Goal: Communication & Community: Answer question/provide support

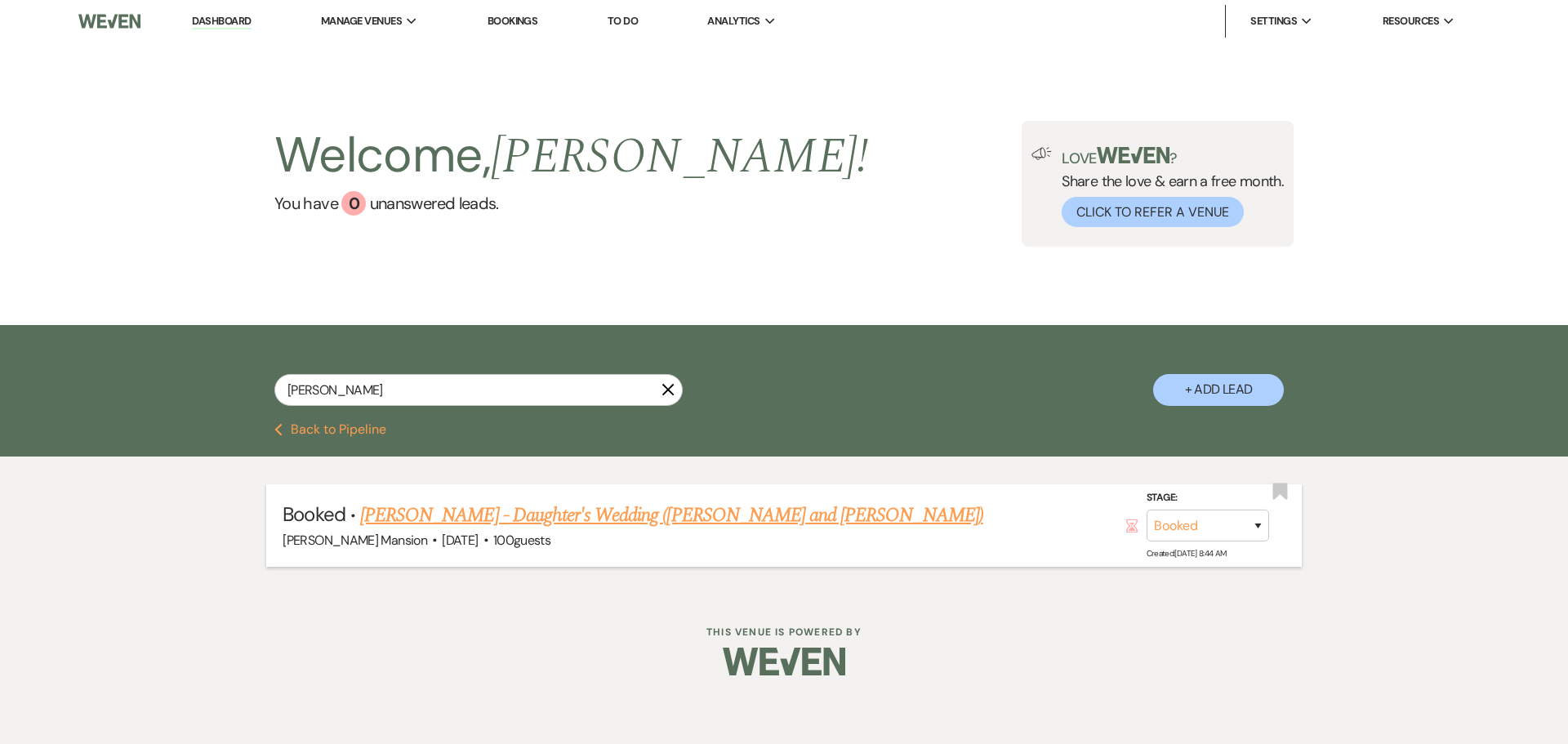
type input "[PERSON_NAME]"
click at [475, 513] on link "[PERSON_NAME] - Daughter's Wedding ([PERSON_NAME] and [PERSON_NAME])" at bounding box center [672, 515] width 623 height 30
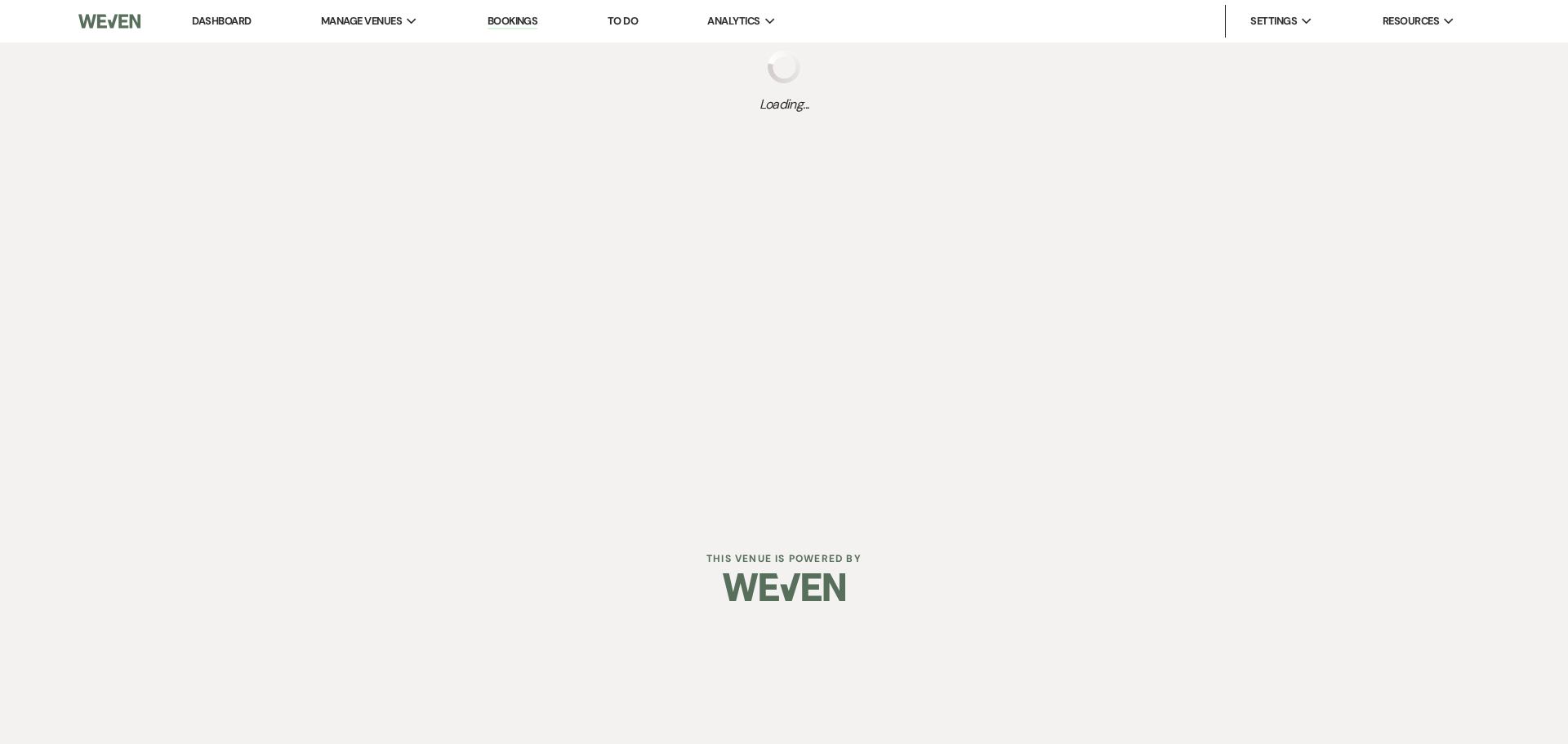
select select "5"
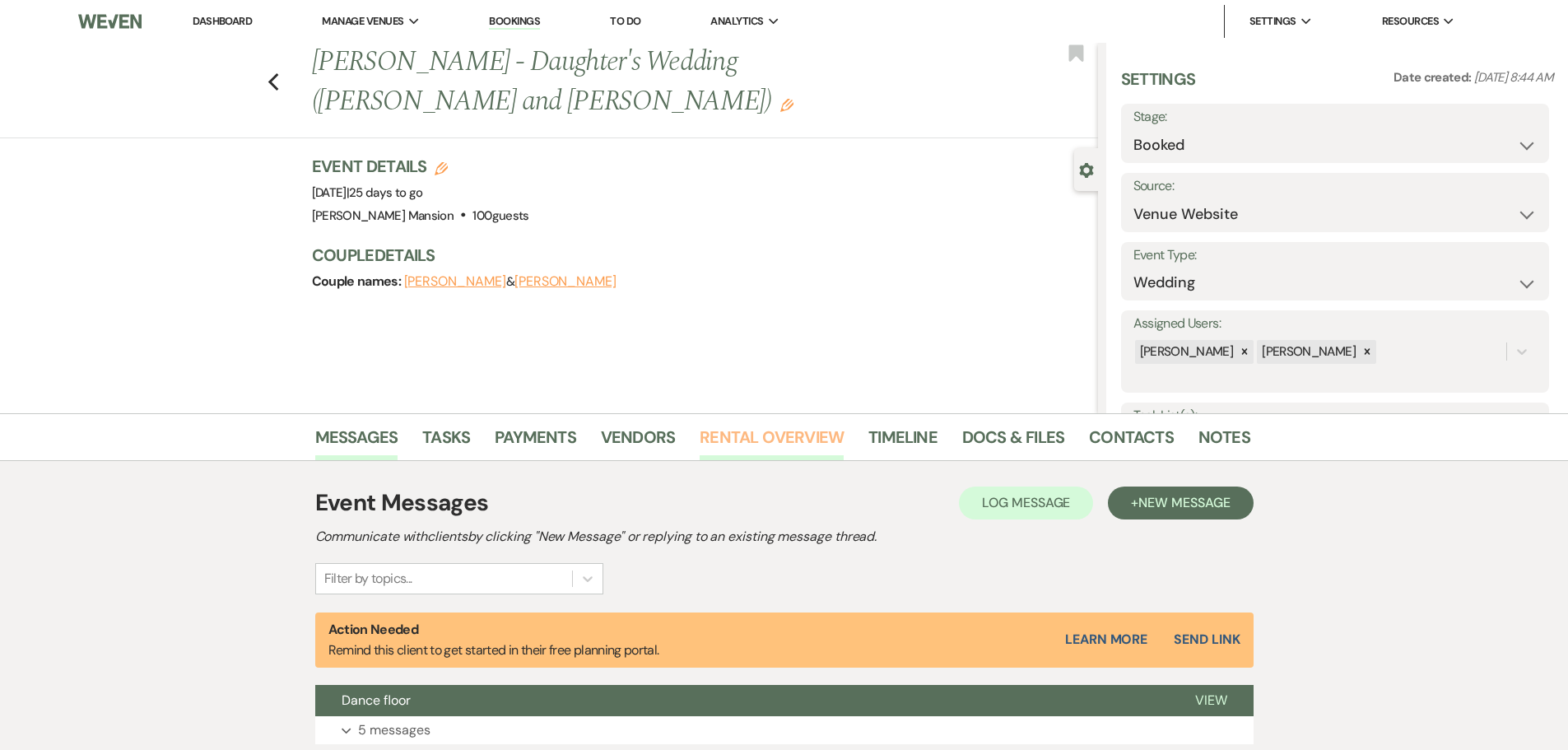
click at [803, 437] on link "Rental Overview" at bounding box center [772, 442] width 144 height 36
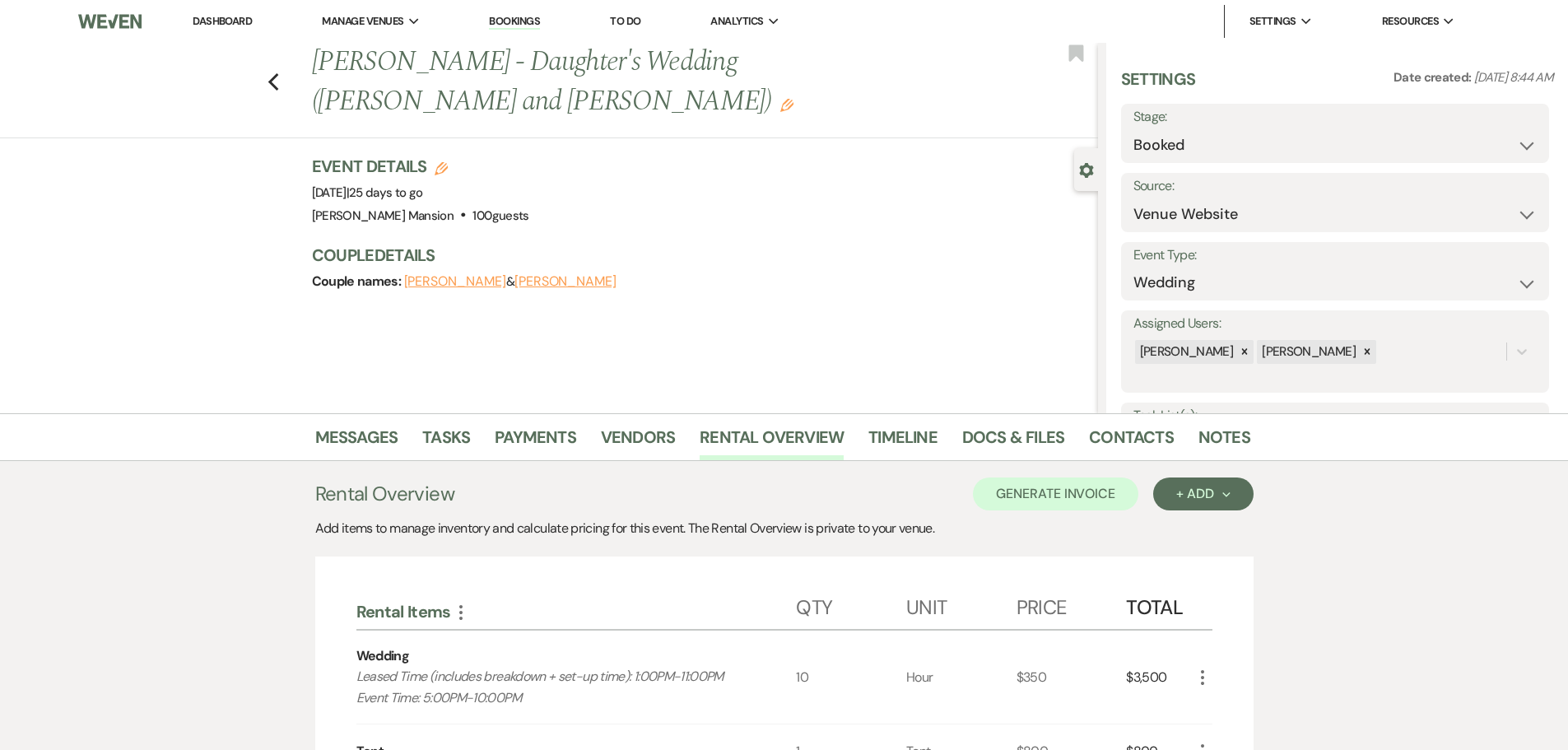
click at [232, 25] on link "Dashboard" at bounding box center [222, 21] width 59 height 14
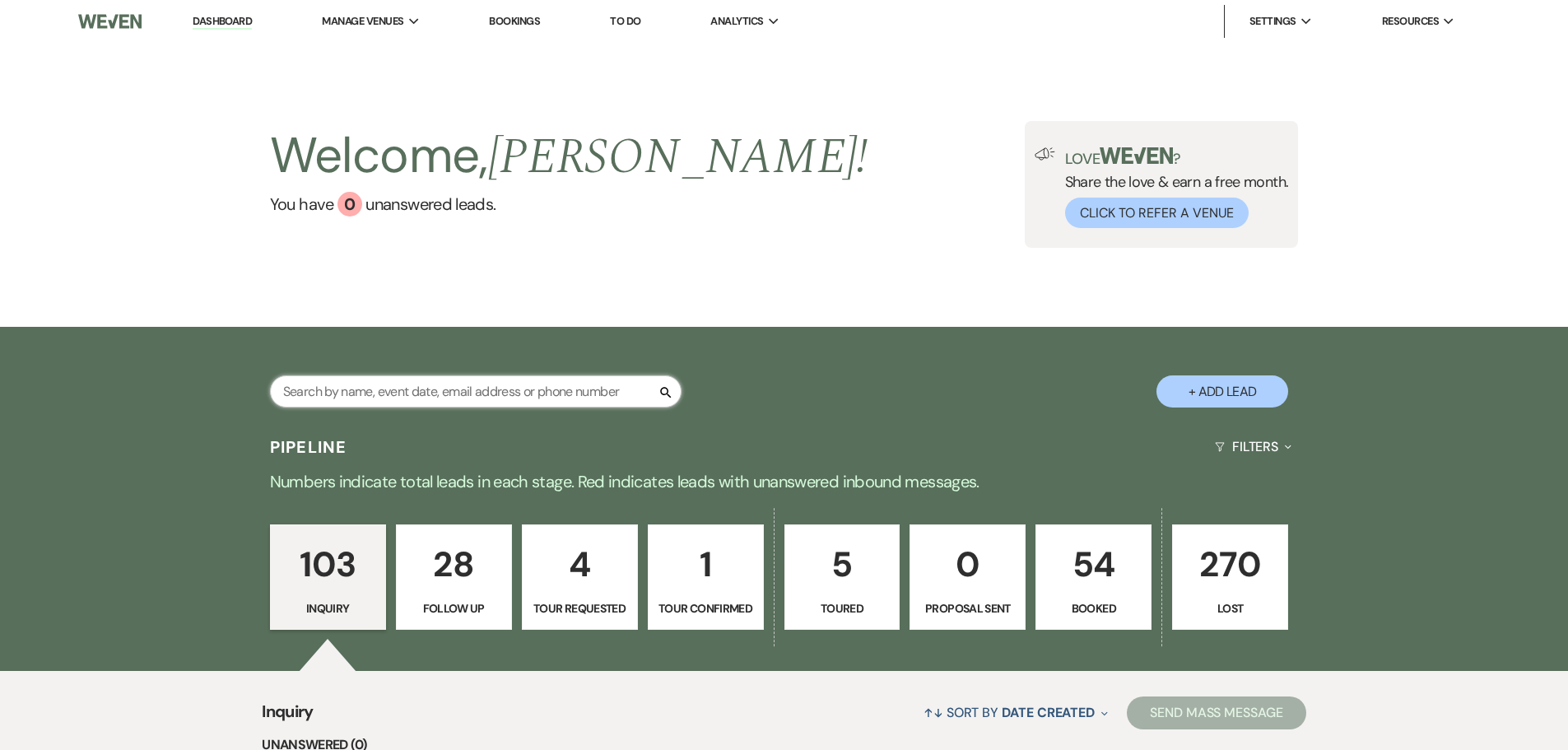
click at [331, 391] on input "text" at bounding box center [476, 392] width 412 height 32
type input "[PERSON_NAME]"
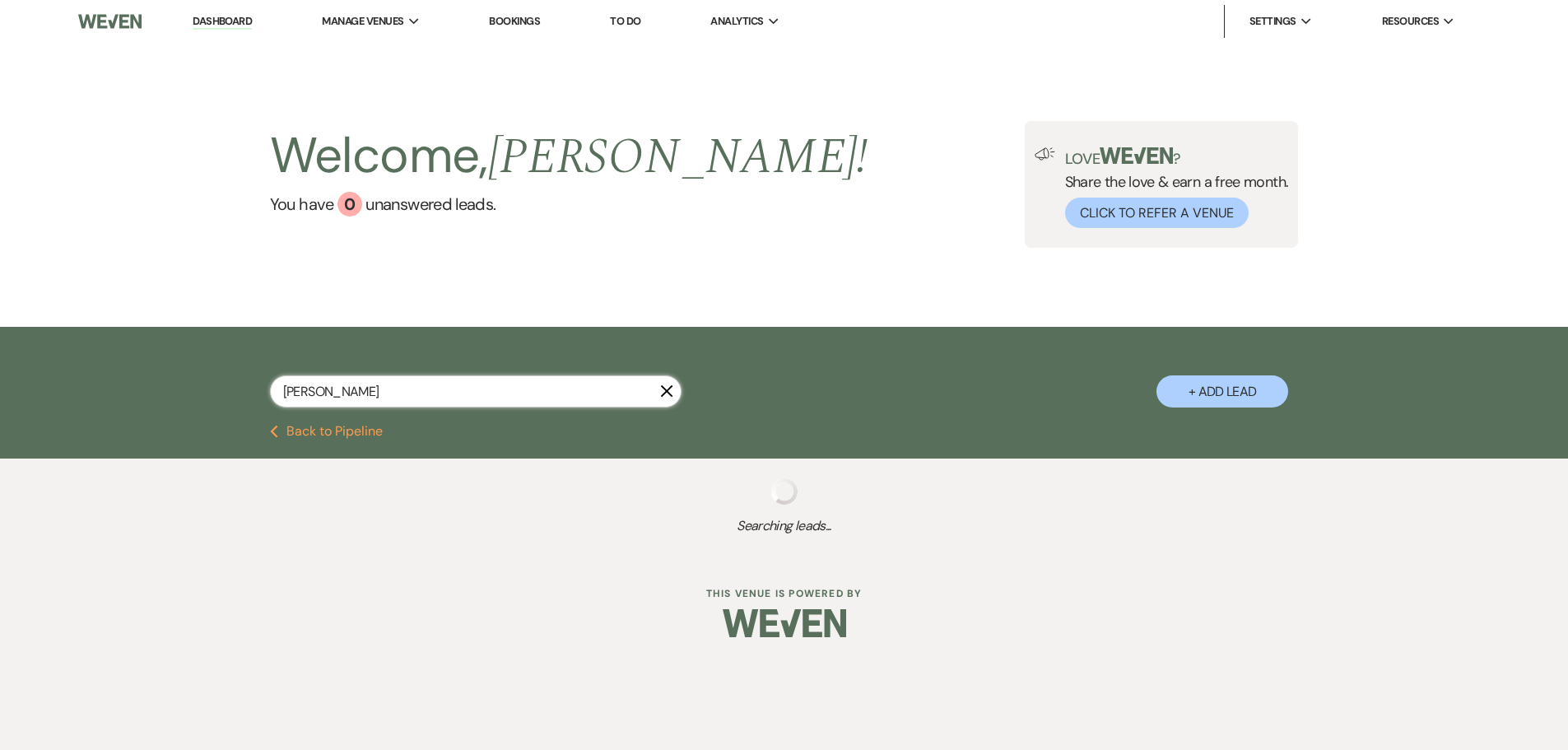
select select "8"
select select "5"
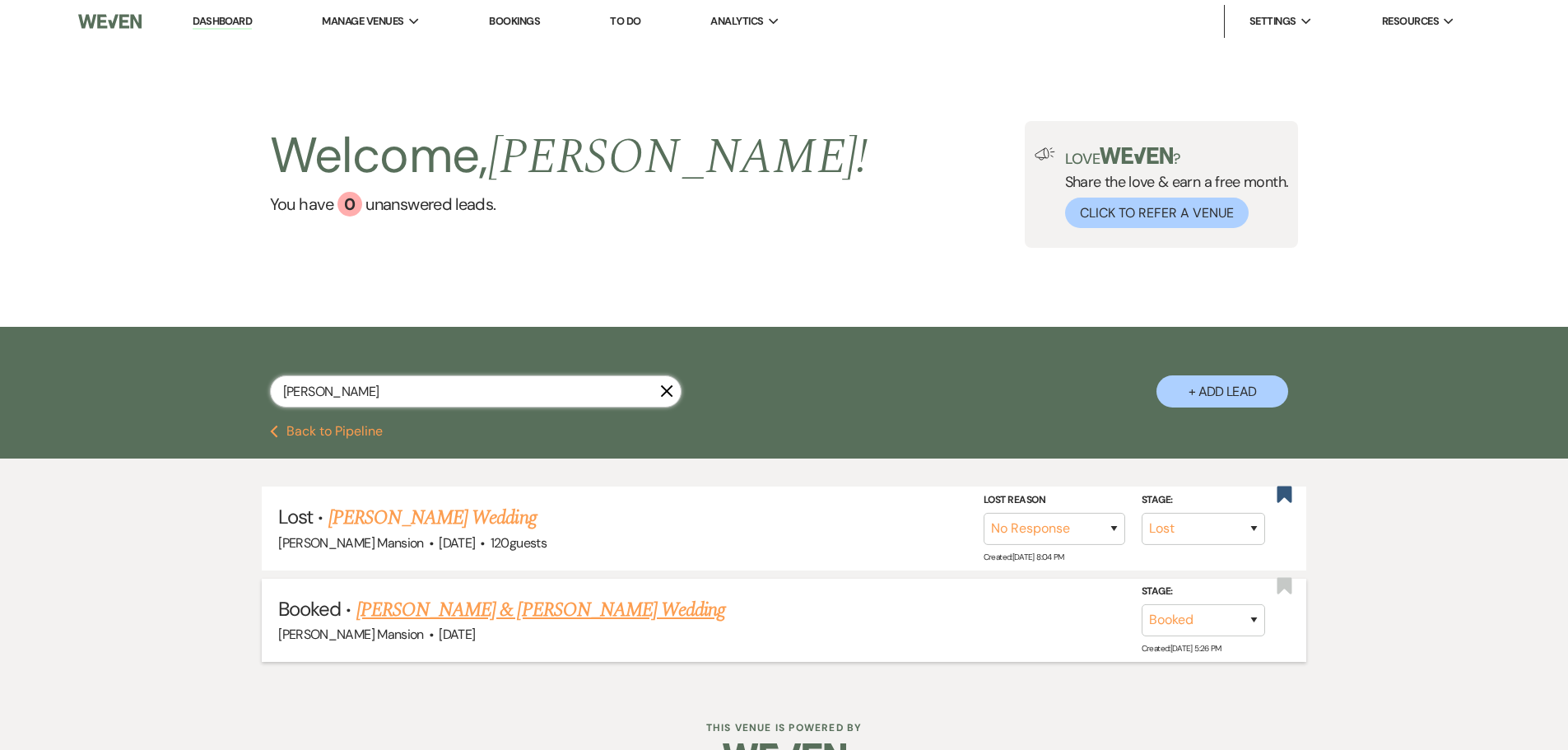
type input "[PERSON_NAME]"
click at [441, 612] on link "[PERSON_NAME] & [PERSON_NAME] Wedding" at bounding box center [540, 610] width 369 height 30
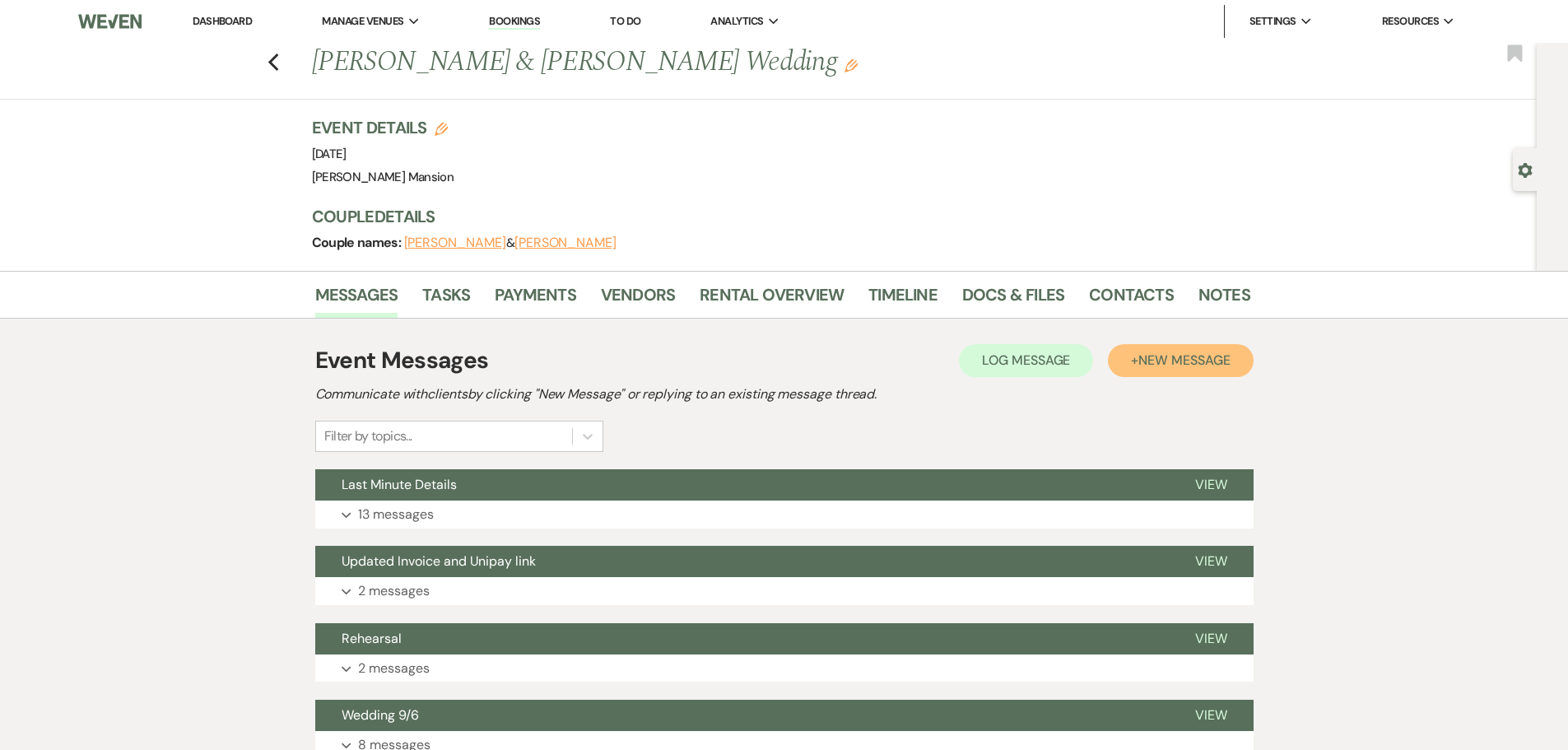
click at [1146, 360] on span "New Message" at bounding box center [1184, 360] width 92 height 18
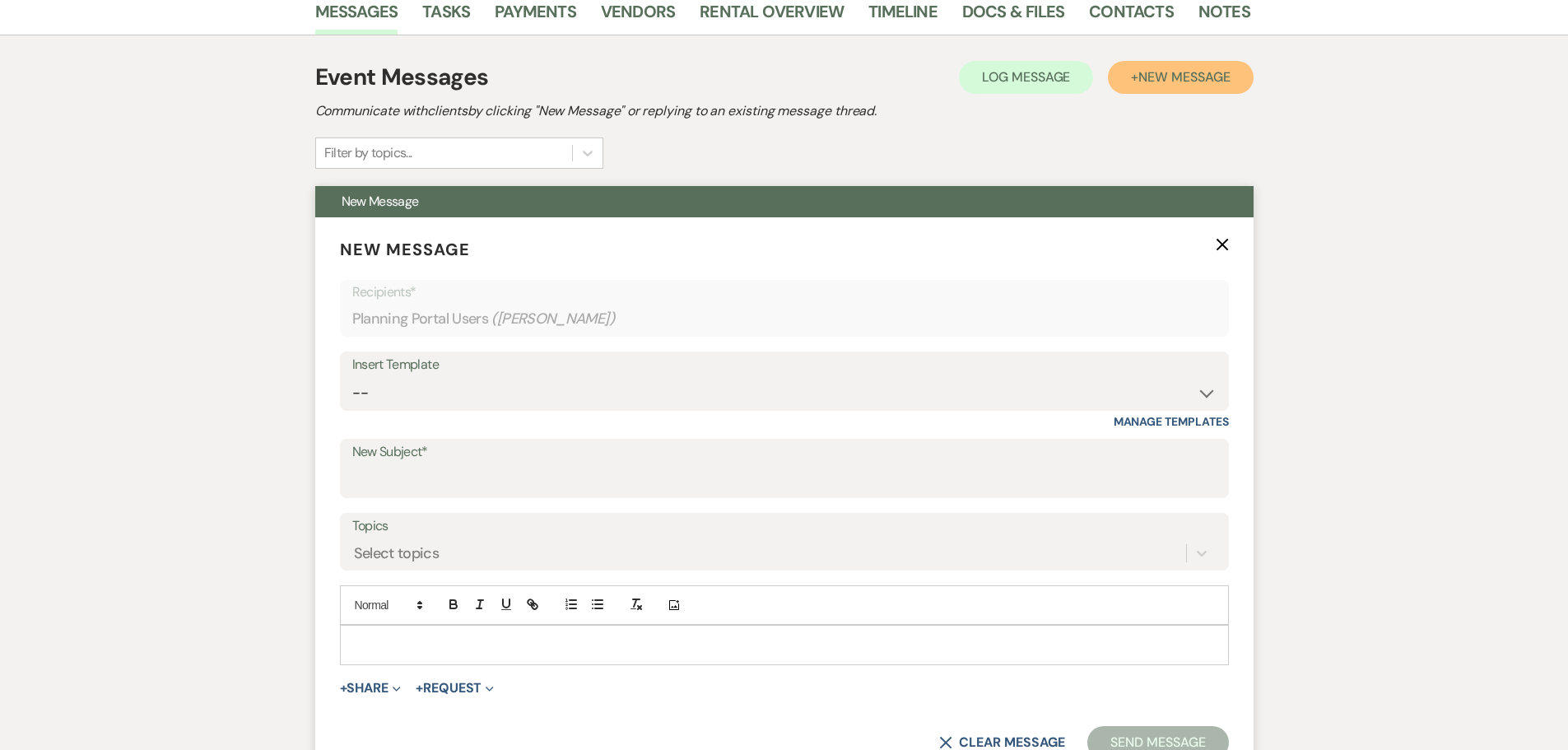
scroll to position [329, 0]
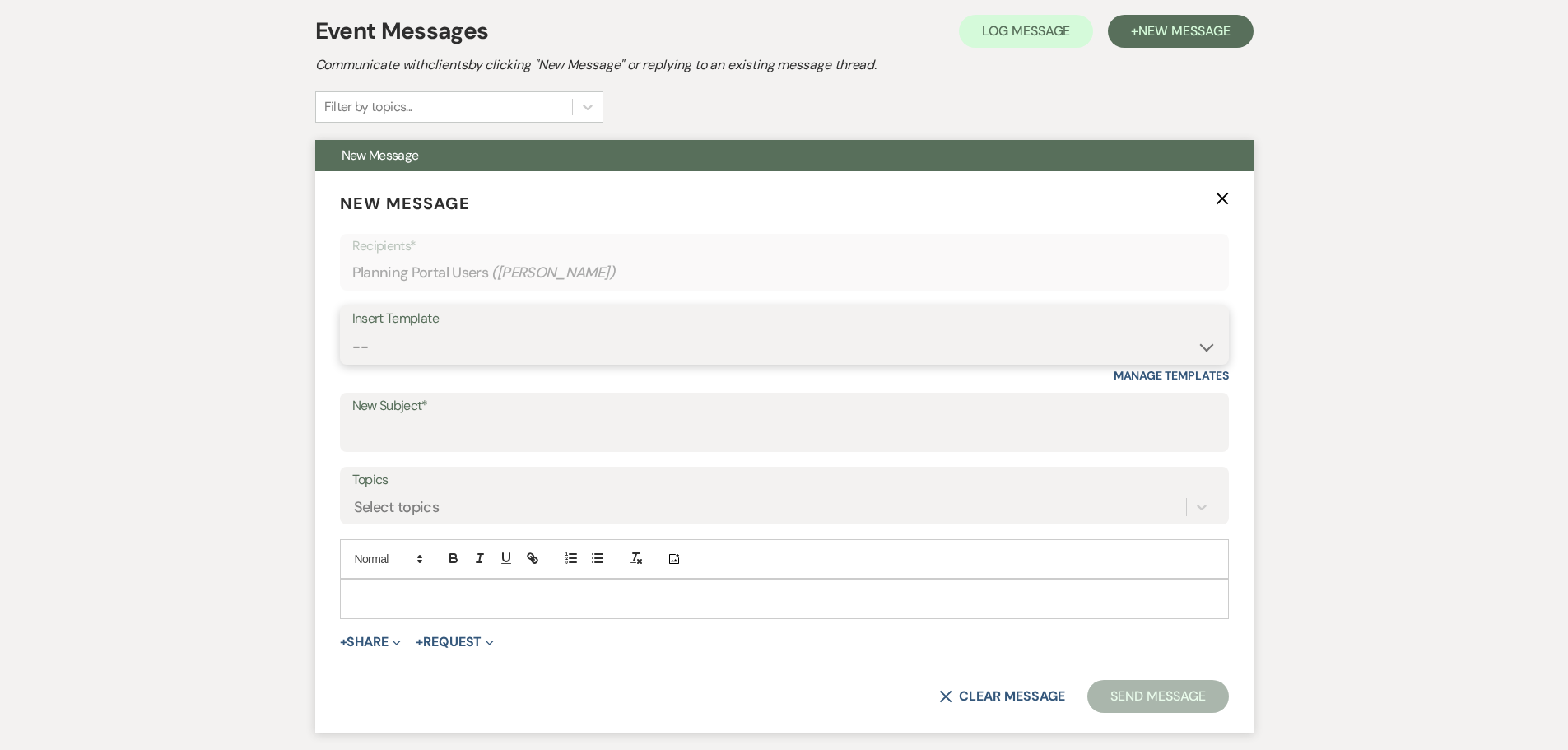
click at [1210, 349] on select "-- Initial Inquiry Response Tour Request Response Follow Up Contract (Pre-Booke…" at bounding box center [784, 347] width 864 height 32
click at [448, 422] on input "New Subject*" at bounding box center [784, 434] width 864 height 32
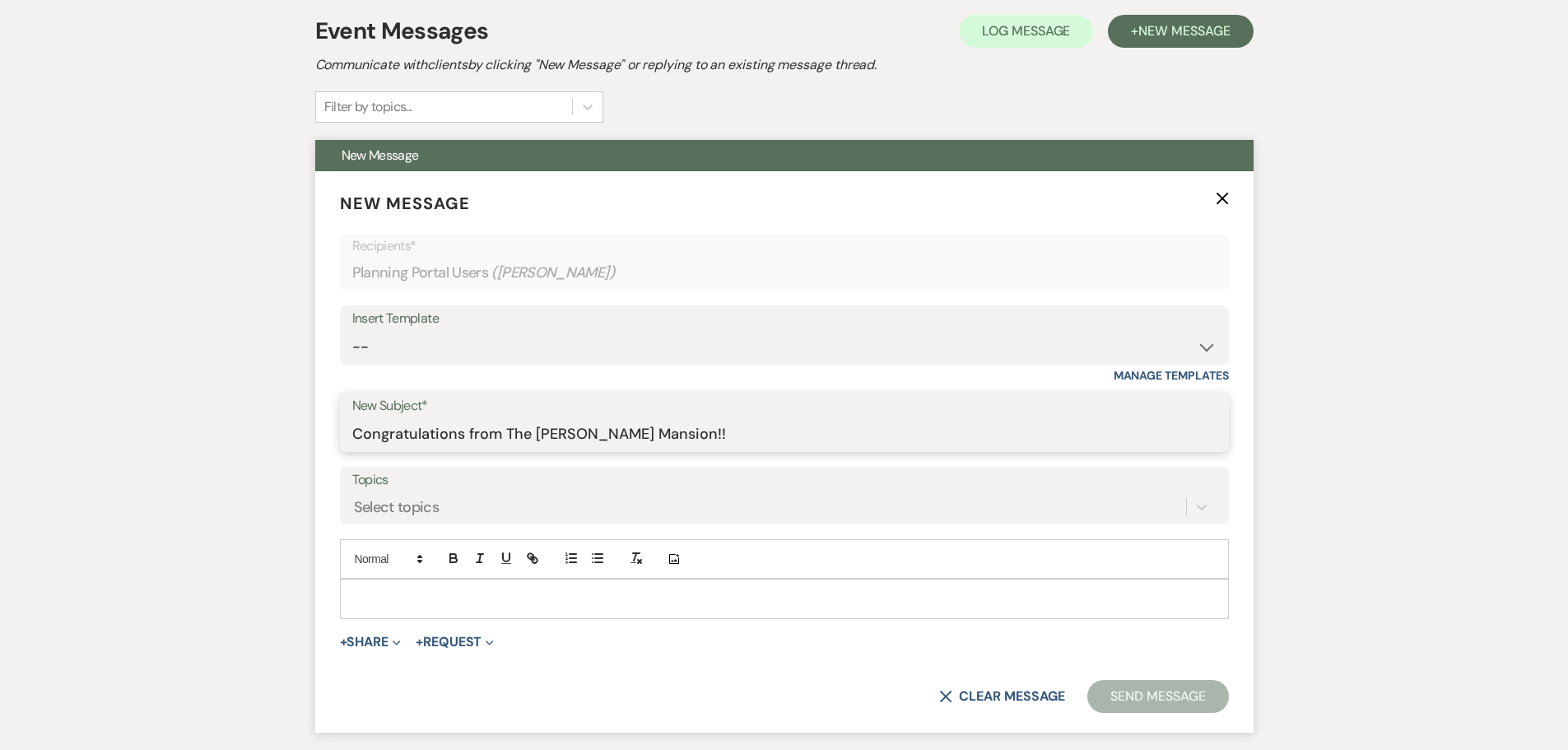
drag, startPoint x: 701, startPoint y: 429, endPoint x: 354, endPoint y: 423, distance: 347.1
click at [354, 423] on input "Congratulations from The [PERSON_NAME] Mansion!!" at bounding box center [784, 434] width 864 height 32
type input "Thank you for celebrating with us!!"
click at [402, 602] on p at bounding box center [784, 599] width 862 height 18
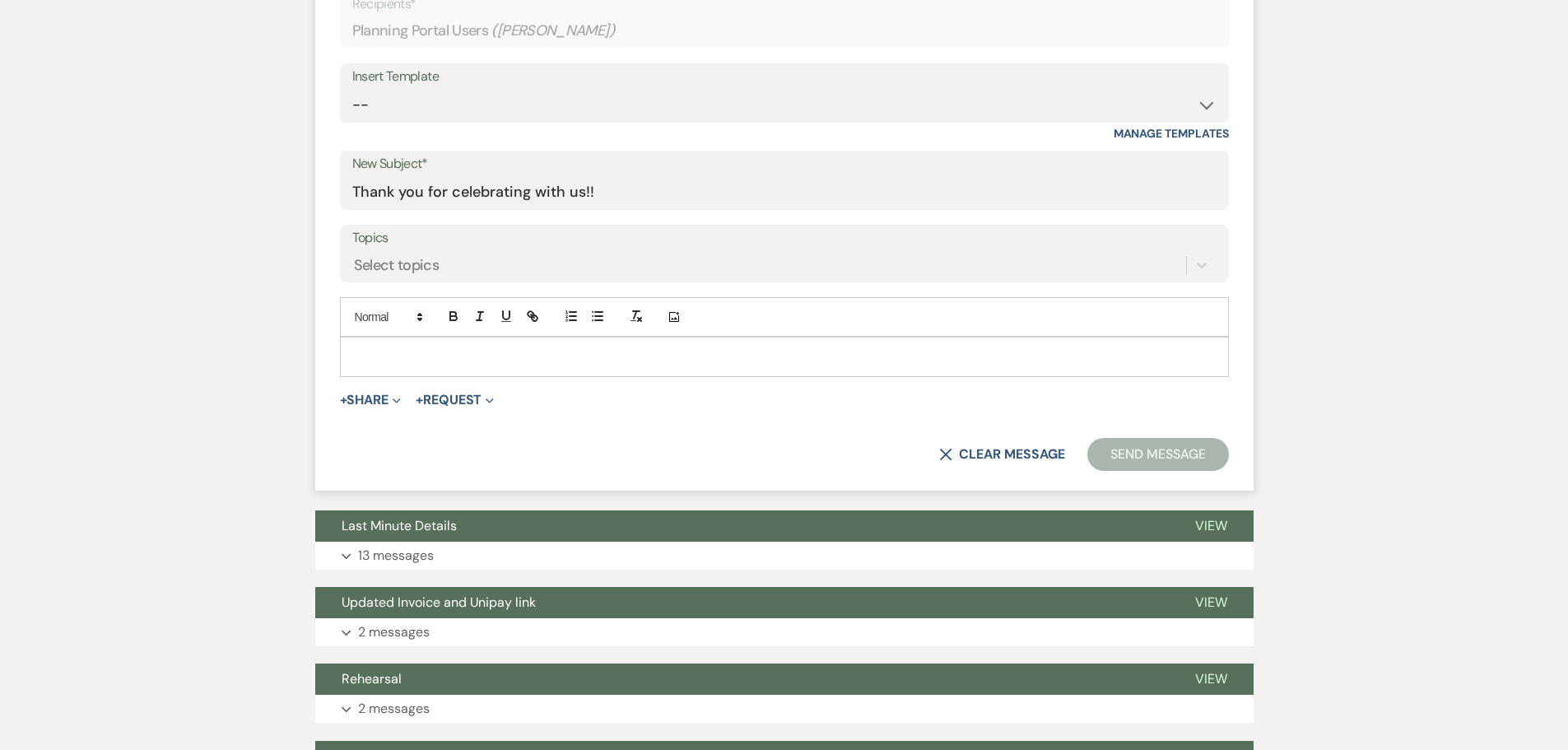
scroll to position [577, 0]
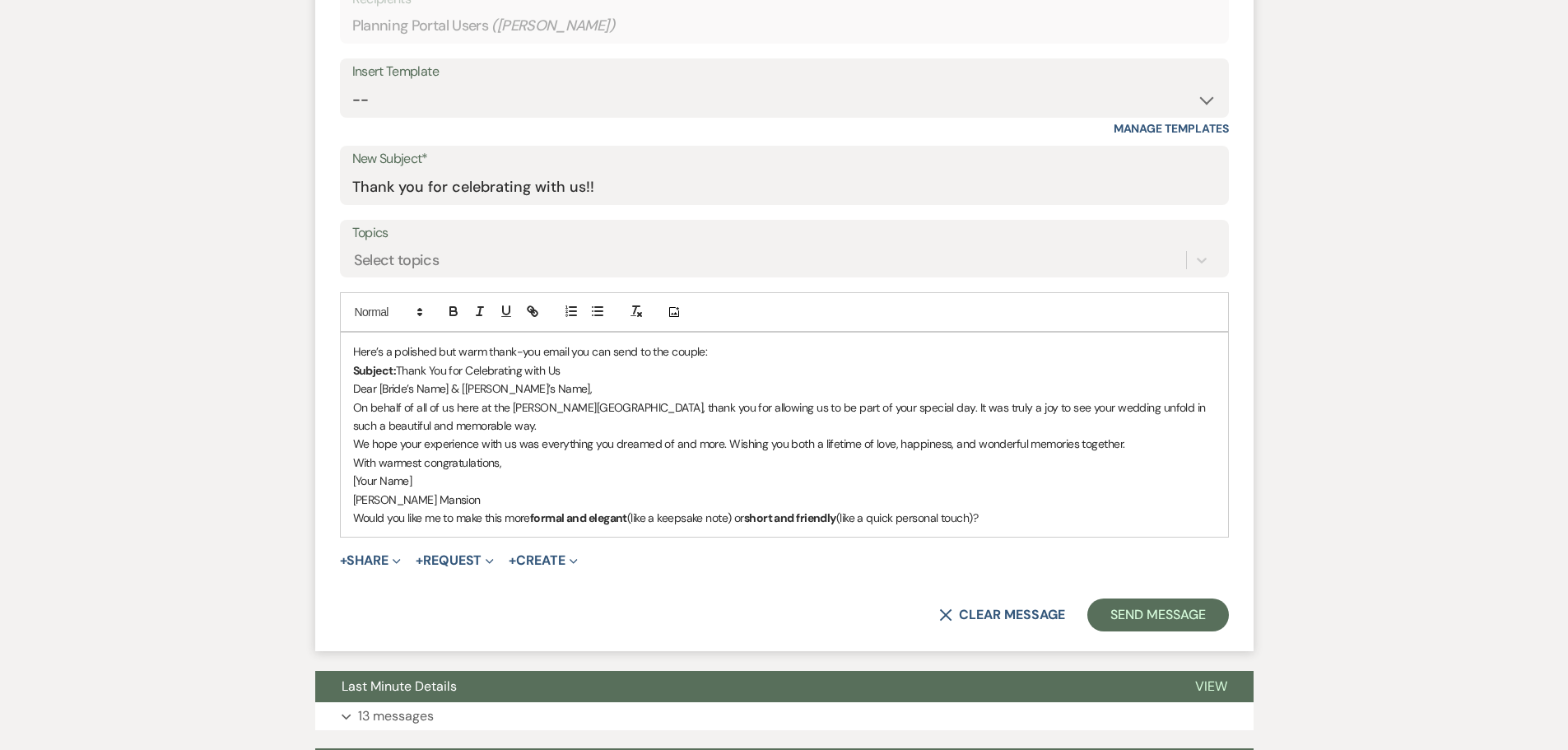
drag, startPoint x: 594, startPoint y: 371, endPoint x: 332, endPoint y: 352, distance: 262.7
click at [332, 352] on form "New Message X Saving draft... Recipients* Planning Portal Users ( [PERSON_NAME]…" at bounding box center [784, 288] width 939 height 727
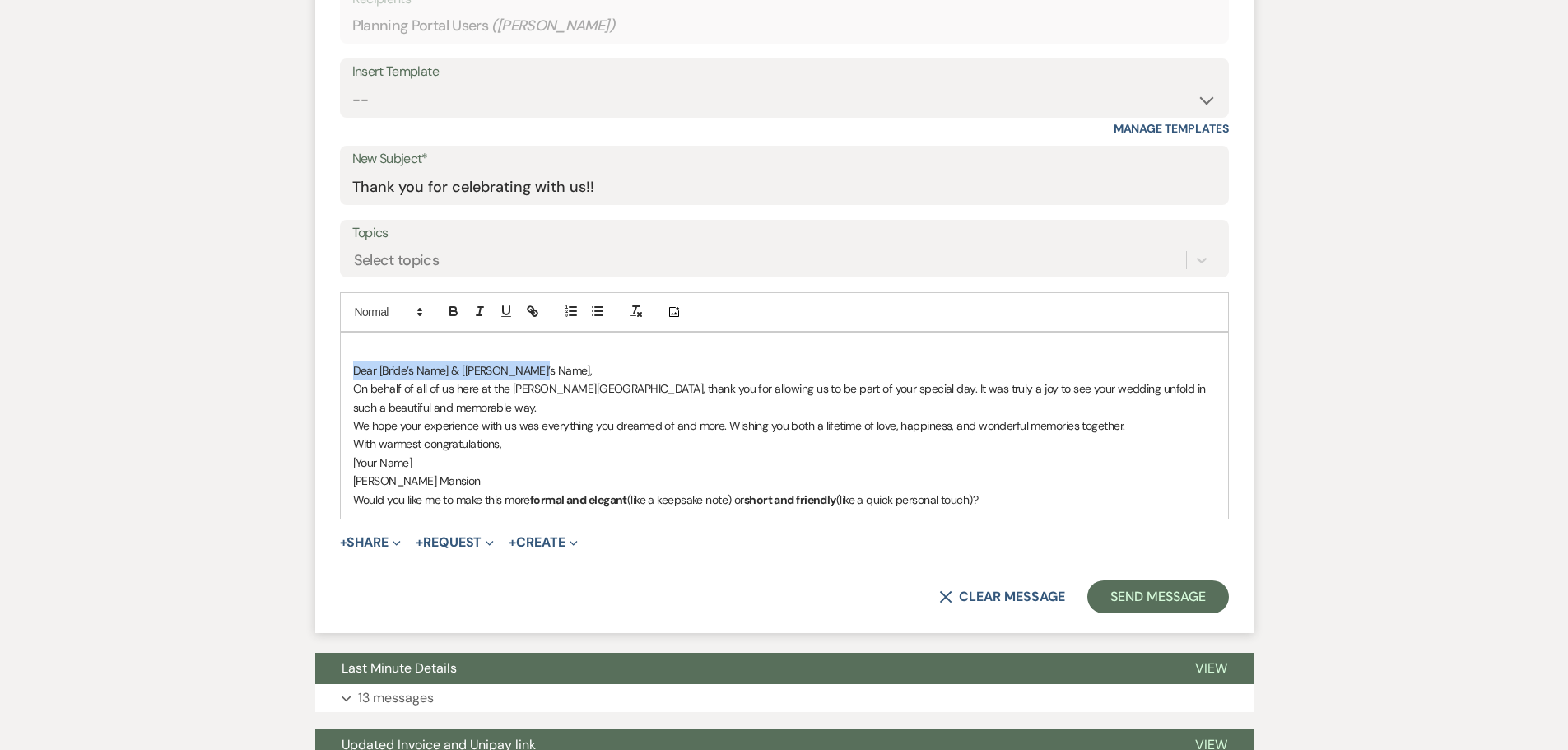
drag, startPoint x: 544, startPoint y: 371, endPoint x: 390, endPoint y: 371, distance: 154.0
click at [363, 367] on p "Dear [Bride’s Name] & [[PERSON_NAME]’s Name]," at bounding box center [784, 371] width 862 height 18
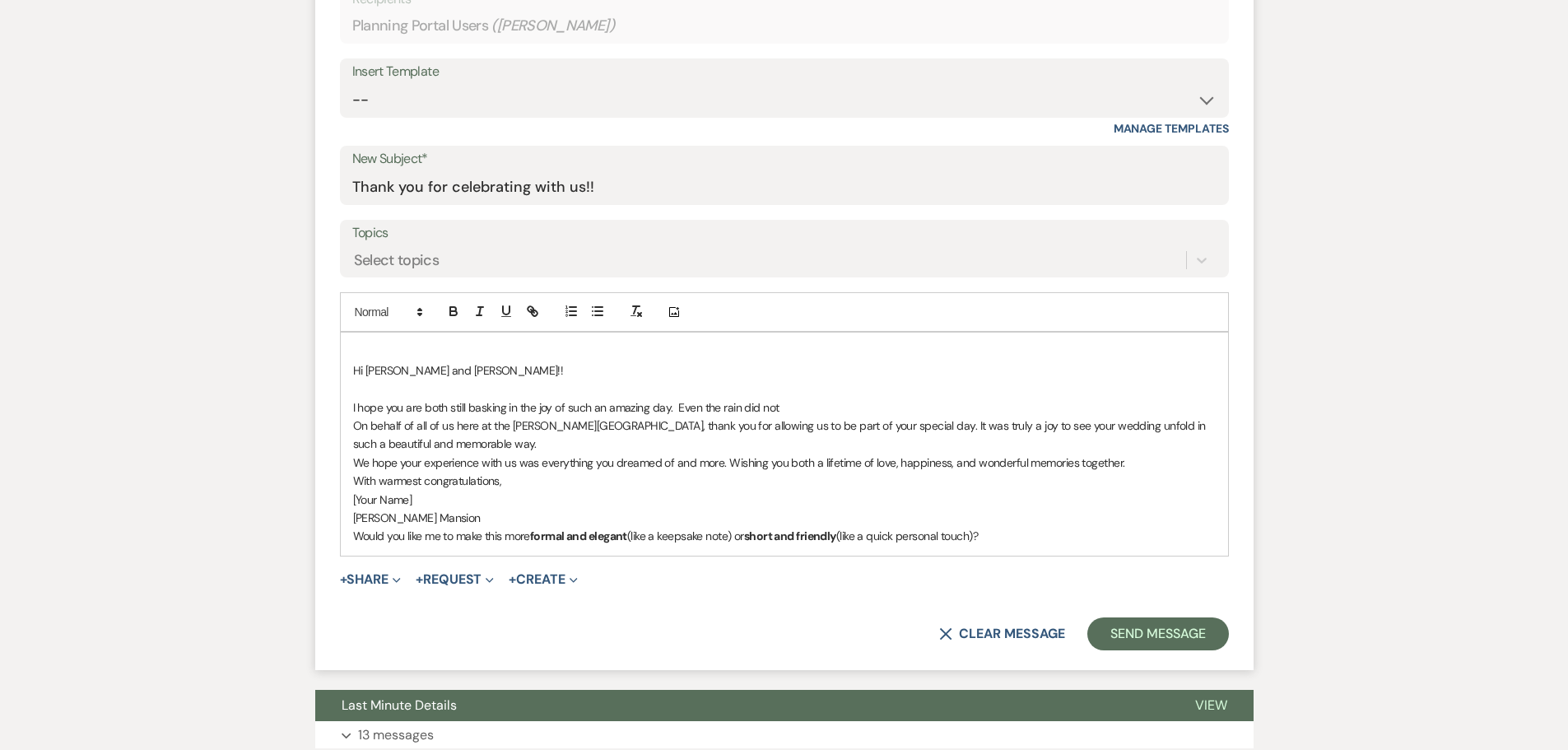
drag, startPoint x: 794, startPoint y: 408, endPoint x: 676, endPoint y: 405, distance: 118.0
click at [676, 405] on p "I hope you are both still basking in the joy of such an amazing day. Even the r…" at bounding box center [784, 408] width 862 height 18
click at [678, 408] on p "I hope you are both still basking in the joy of such an amazing day. Even the r…" at bounding box center [784, 408] width 862 height 18
drag, startPoint x: 1079, startPoint y: 410, endPoint x: 679, endPoint y: 414, distance: 400.0
click at [679, 414] on p "I hope you are both still basking in the joy of such an amazing day. Even the r…" at bounding box center [784, 408] width 862 height 18
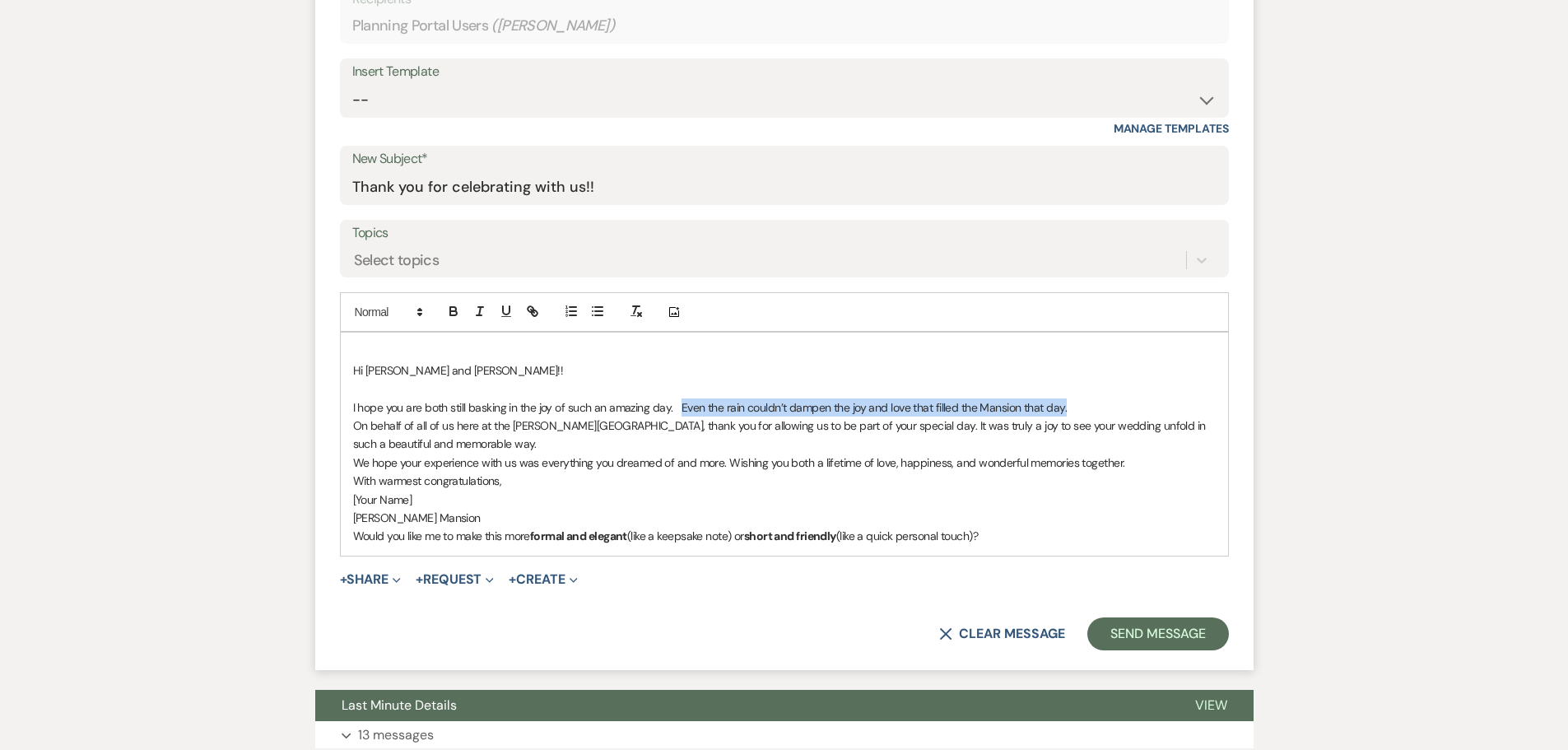
copy p "Even the rain couldn’t dampen the joy and love that filled the Mansion that day."
click at [477, 446] on p "On behalf of all of us here at the [PERSON_NAME][GEOGRAPHIC_DATA], thank you fo…" at bounding box center [784, 435] width 862 height 37
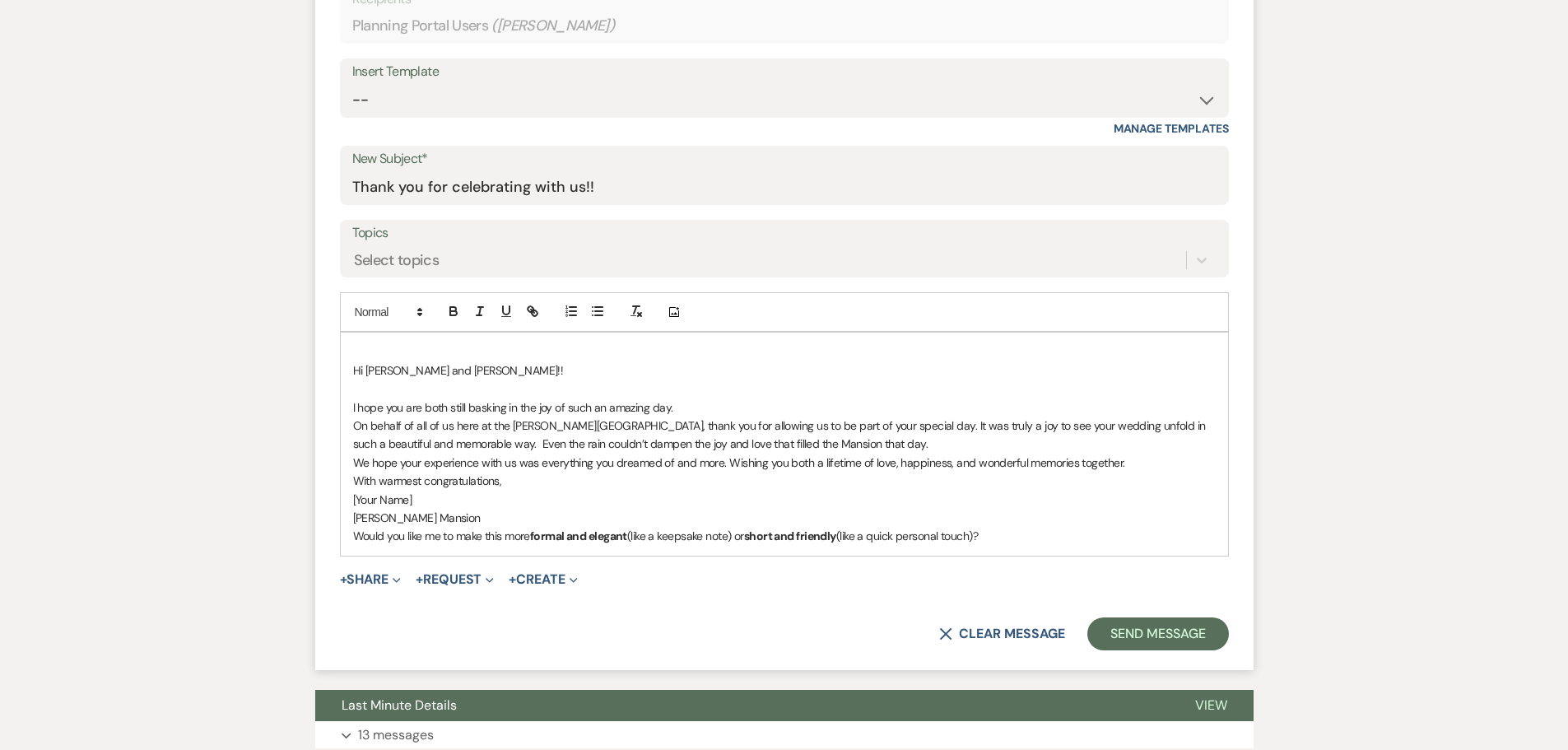
click at [844, 444] on p "On behalf of all of us here at the [PERSON_NAME][GEOGRAPHIC_DATA], thank you fo…" at bounding box center [784, 435] width 862 height 37
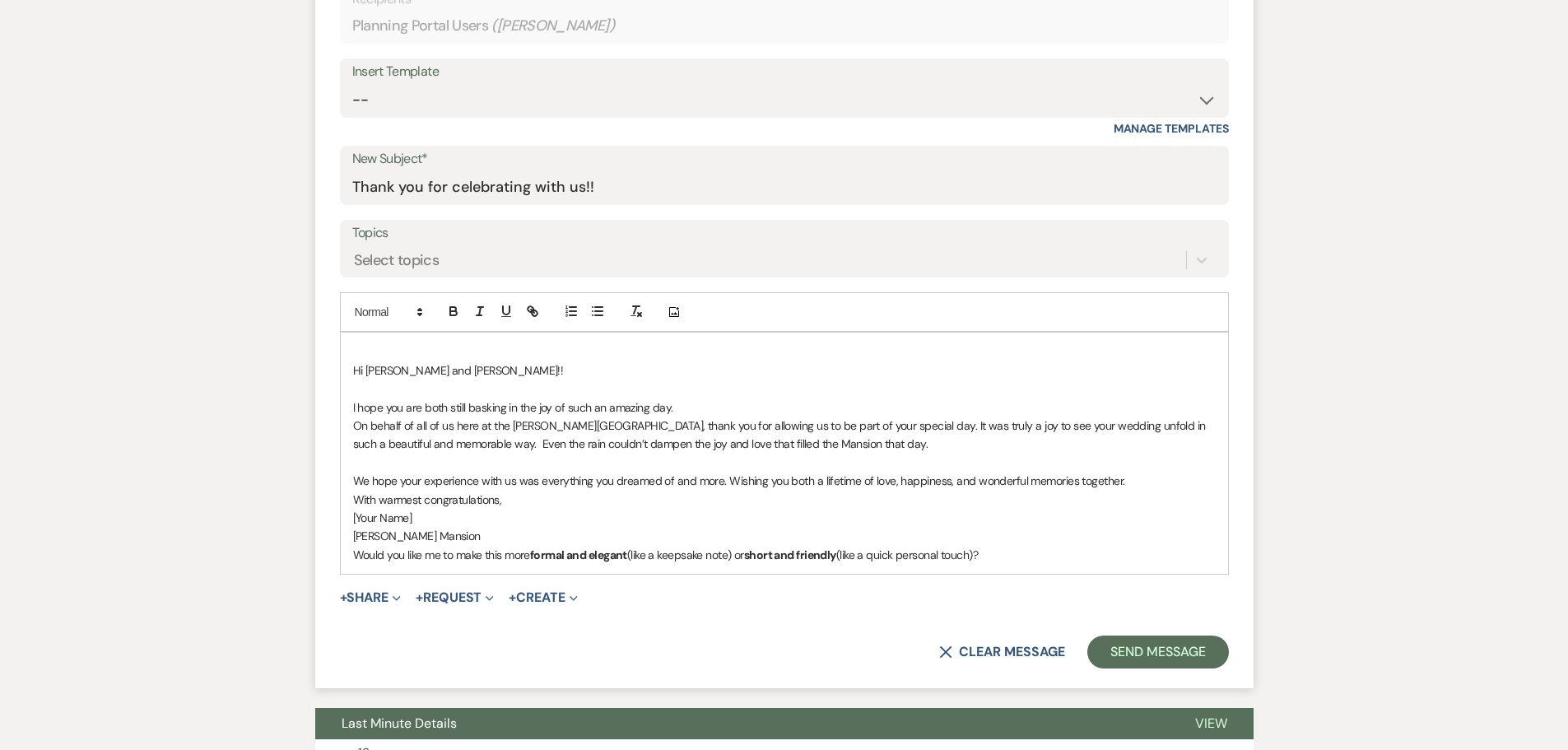
drag, startPoint x: 449, startPoint y: 518, endPoint x: 339, endPoint y: 516, distance: 110.0
click at [340, 516] on div "Hi [PERSON_NAME] and [PERSON_NAME]!! I hope you are both still basking in the j…" at bounding box center [784, 453] width 889 height 243
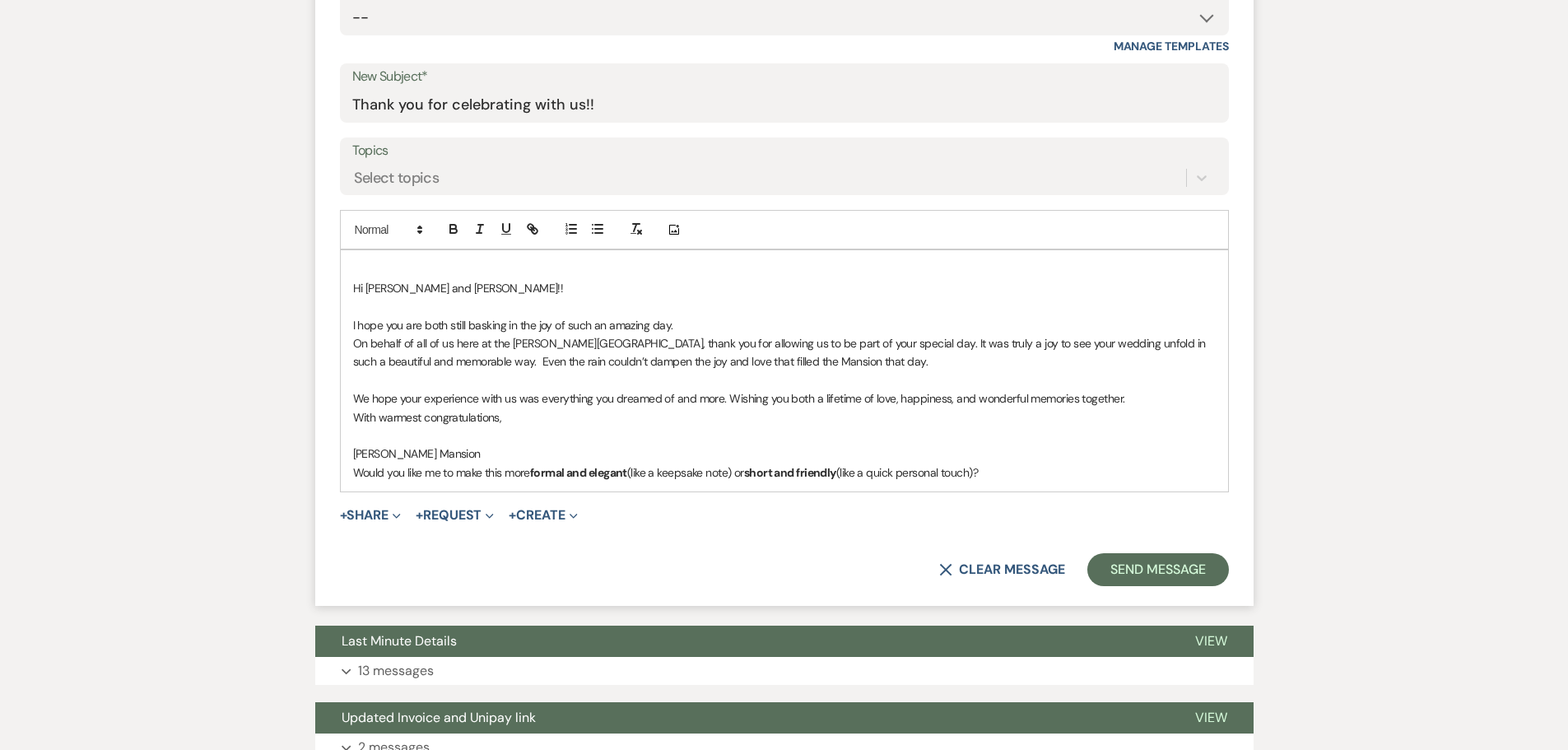
drag, startPoint x: 1014, startPoint y: 472, endPoint x: 346, endPoint y: 467, distance: 668.0
click at [346, 467] on div "Hi [PERSON_NAME] and [PERSON_NAME]!! I hope you are both still basking in the j…" at bounding box center [784, 371] width 888 height 241
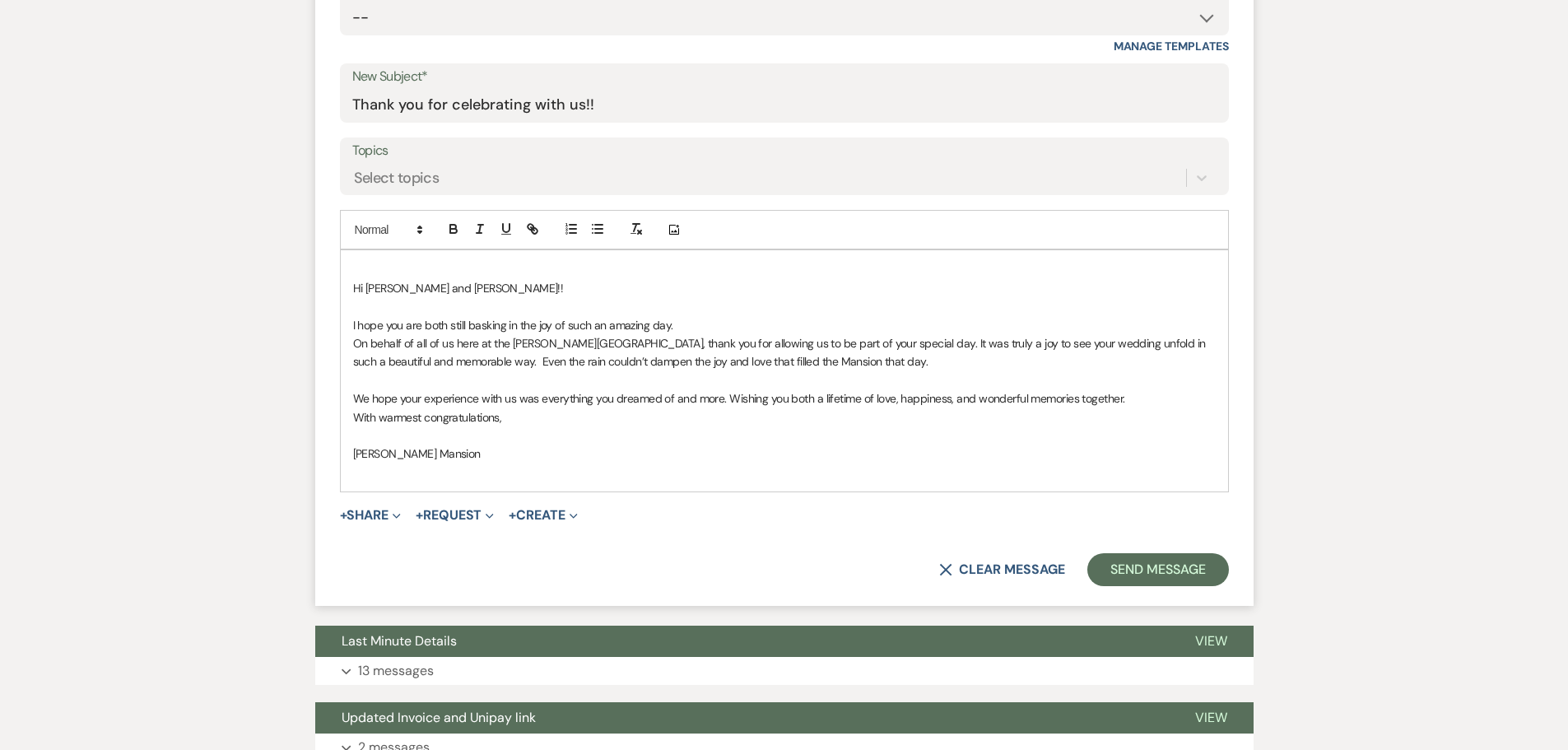
click at [726, 328] on p "I hope you are both still basking in the joy of such an amazing day." at bounding box center [784, 325] width 862 height 18
click at [437, 360] on p "On behalf of all of us here at the [PERSON_NAME][GEOGRAPHIC_DATA], thank you fo…" at bounding box center [784, 353] width 862 height 37
drag, startPoint x: 1049, startPoint y: 366, endPoint x: 648, endPoint y: 361, distance: 401.0
click at [648, 361] on p "On behalf of all of us here at the [PERSON_NAME][GEOGRAPHIC_DATA], thank you fo…" at bounding box center [784, 353] width 862 height 37
click at [686, 327] on p "I hope you are both still basking in the joy of such an amazing day." at bounding box center [784, 325] width 862 height 18
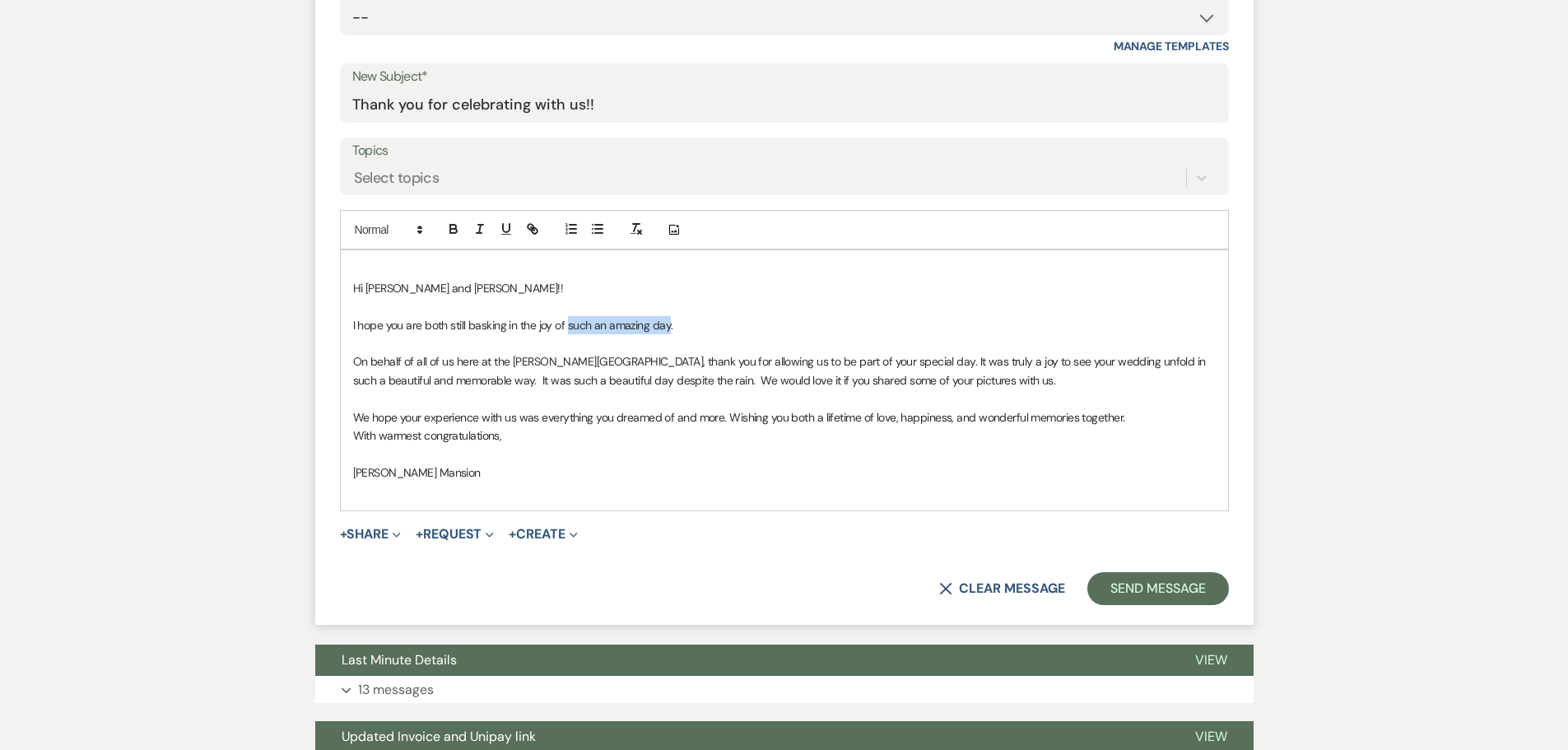
drag, startPoint x: 669, startPoint y: 325, endPoint x: 568, endPoint y: 329, distance: 101.1
click at [568, 329] on p "I hope you are both still basking in the joy of such an amazing day." at bounding box center [784, 325] width 862 height 18
drag, startPoint x: 881, startPoint y: 364, endPoint x: 785, endPoint y: 364, distance: 96.0
click at [785, 364] on p "On behalf of all of us here at the [PERSON_NAME][GEOGRAPHIC_DATA], thank you fo…" at bounding box center [784, 371] width 862 height 37
click at [802, 364] on p "On behalf of all of us here at the [PERSON_NAME][GEOGRAPHIC_DATA], thank you fo…" at bounding box center [784, 371] width 862 height 37
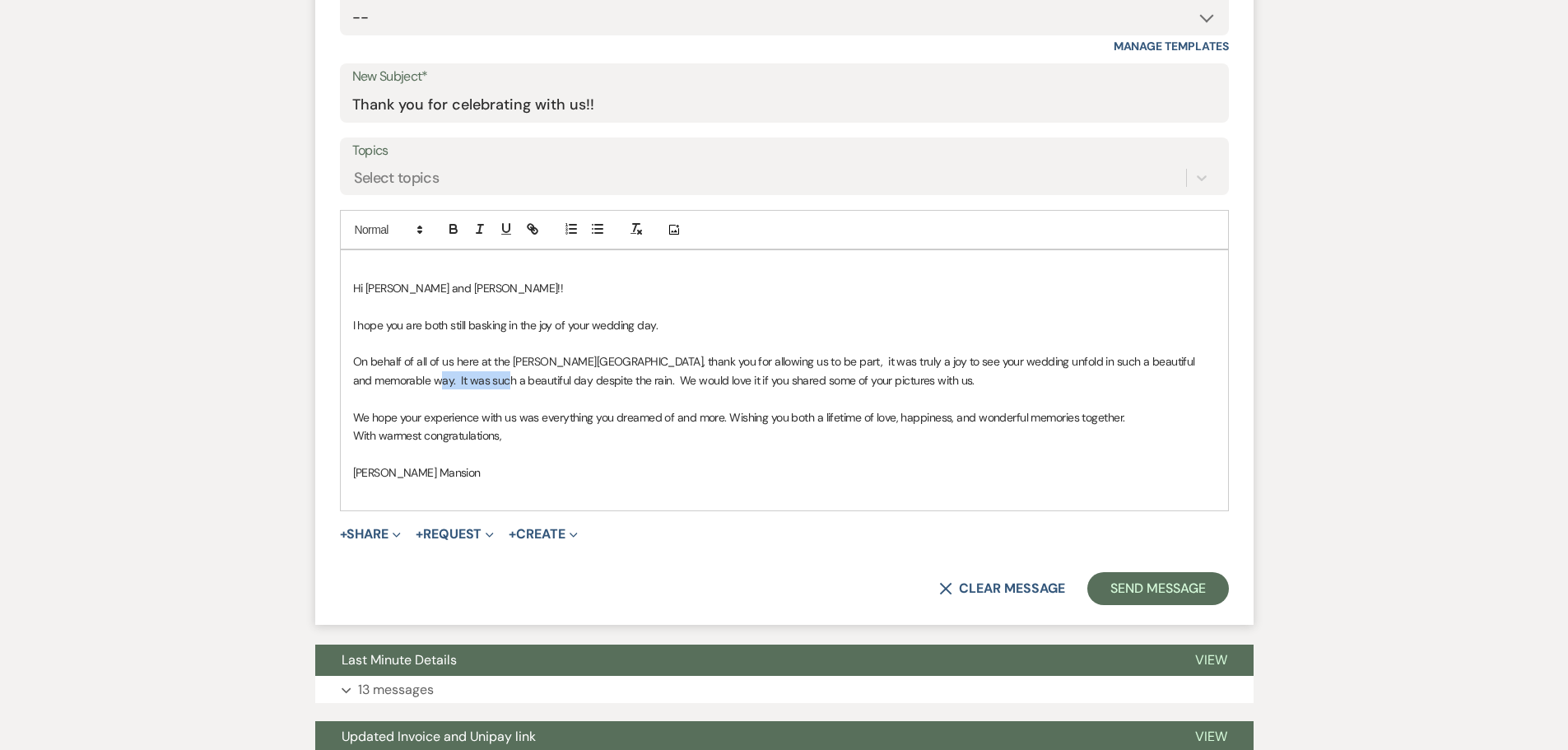
drag, startPoint x: 450, startPoint y: 383, endPoint x: 377, endPoint y: 383, distance: 73.0
click at [377, 383] on p "On behalf of all of us here at the [PERSON_NAME][GEOGRAPHIC_DATA], thank you fo…" at bounding box center [784, 371] width 862 height 37
click at [370, 460] on p at bounding box center [784, 453] width 862 height 18
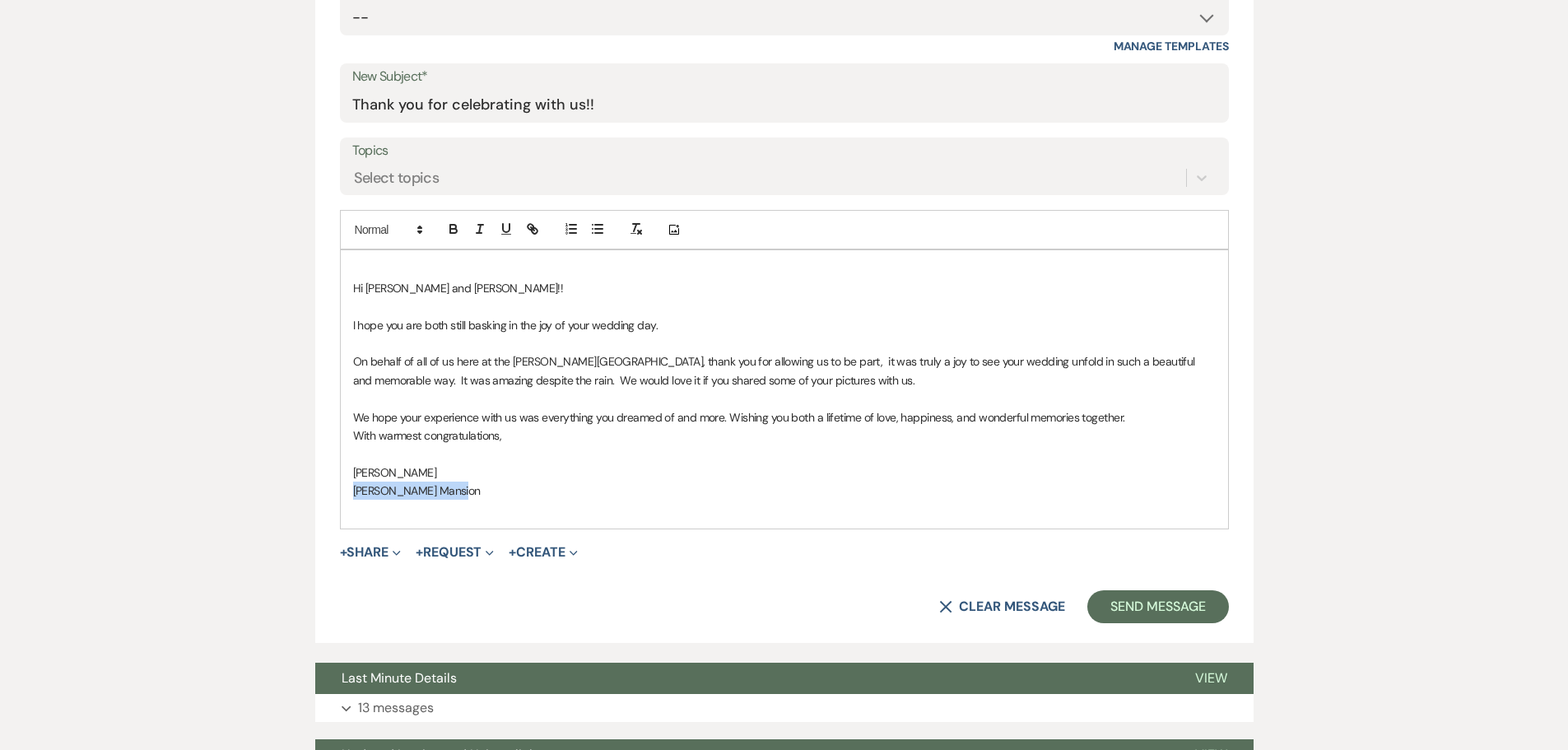
drag, startPoint x: 461, startPoint y: 497, endPoint x: 305, endPoint y: 499, distance: 156.0
click at [305, 499] on div "Messages Tasks Payments Vendors Rental Overview Timeline Docs & Files Contacts …" at bounding box center [784, 486] width 1568 height 1749
click at [414, 482] on p at bounding box center [784, 490] width 862 height 18
click at [397, 464] on p "[PERSON_NAME]" at bounding box center [784, 473] width 862 height 18
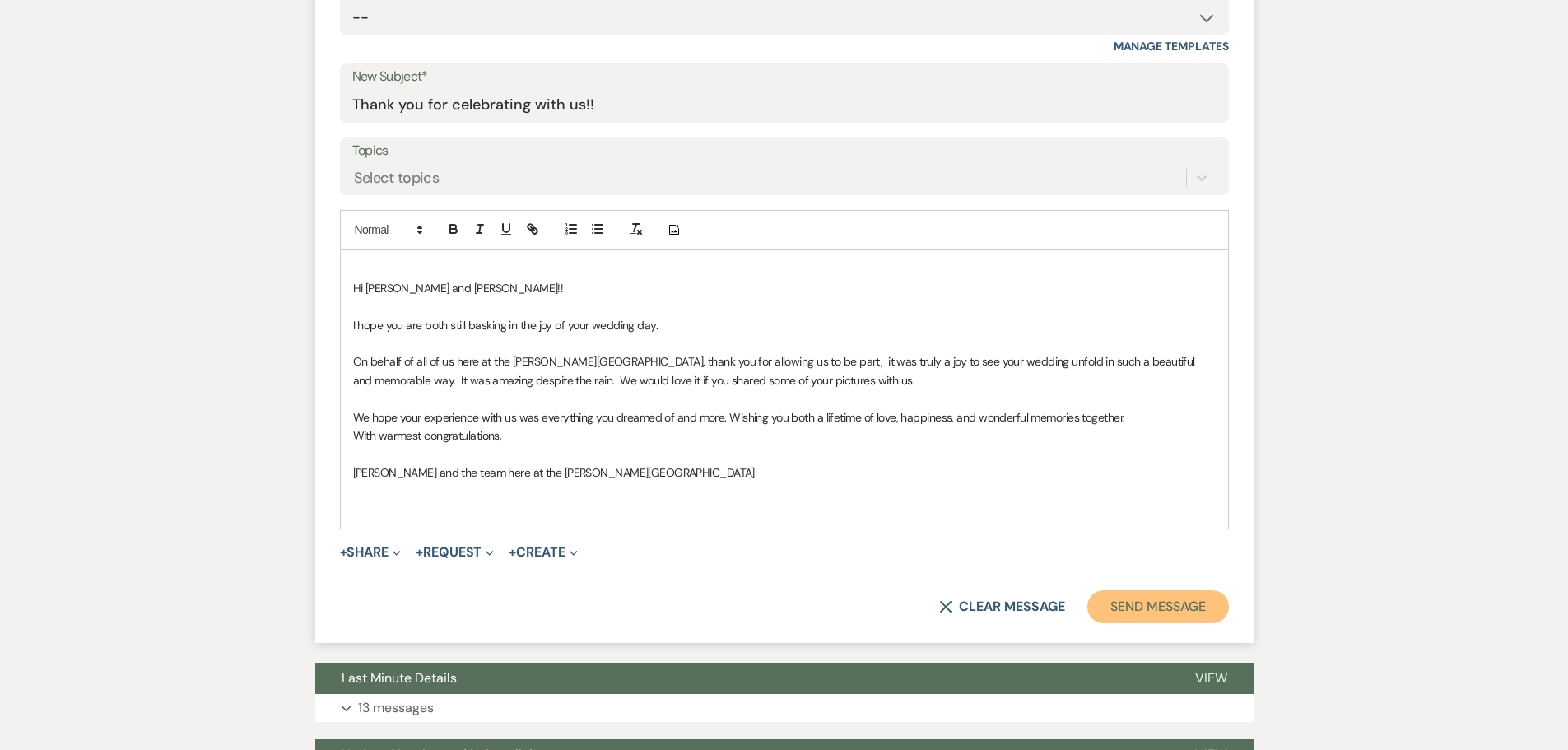
click at [1175, 600] on button "Send Message" at bounding box center [1158, 607] width 141 height 33
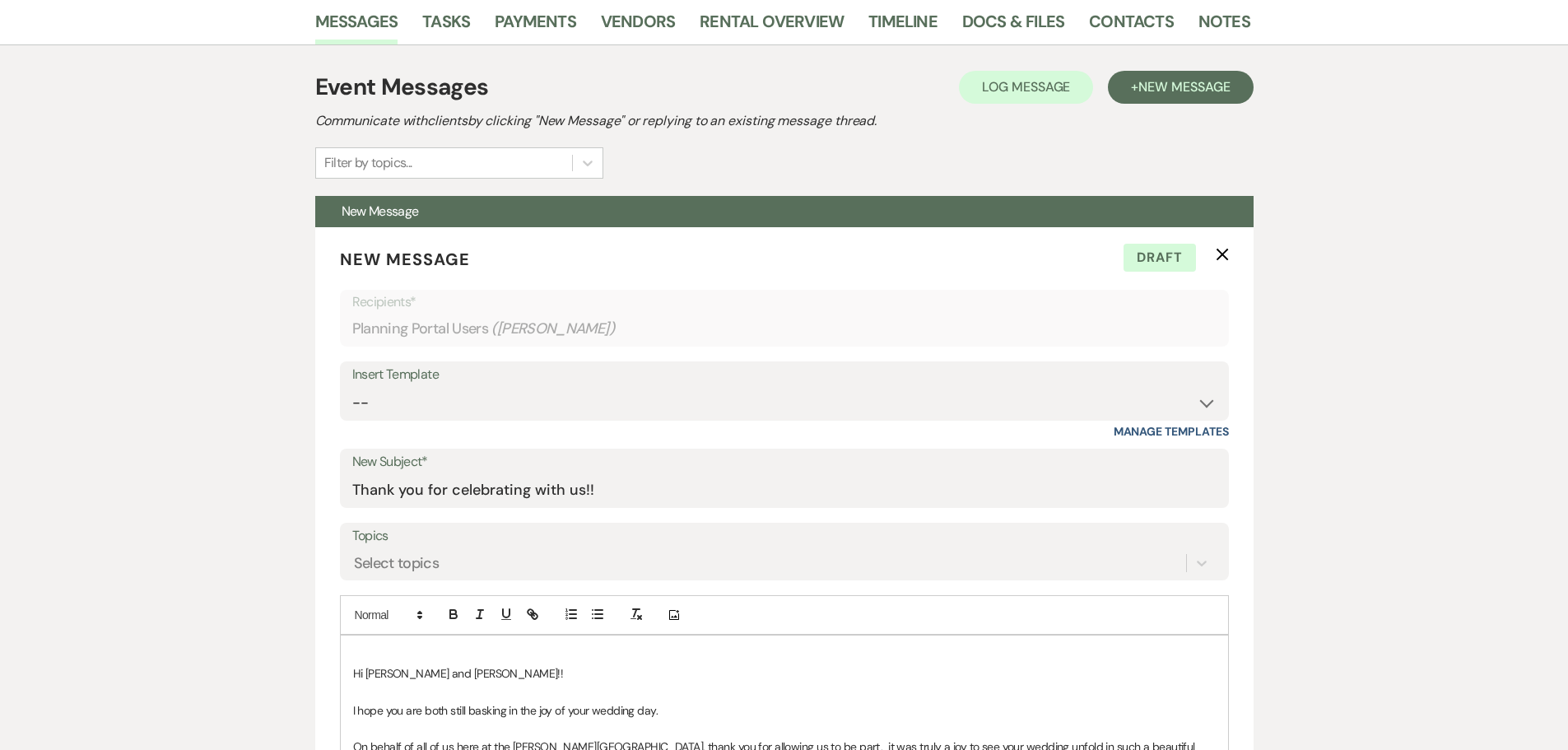
scroll to position [0, 0]
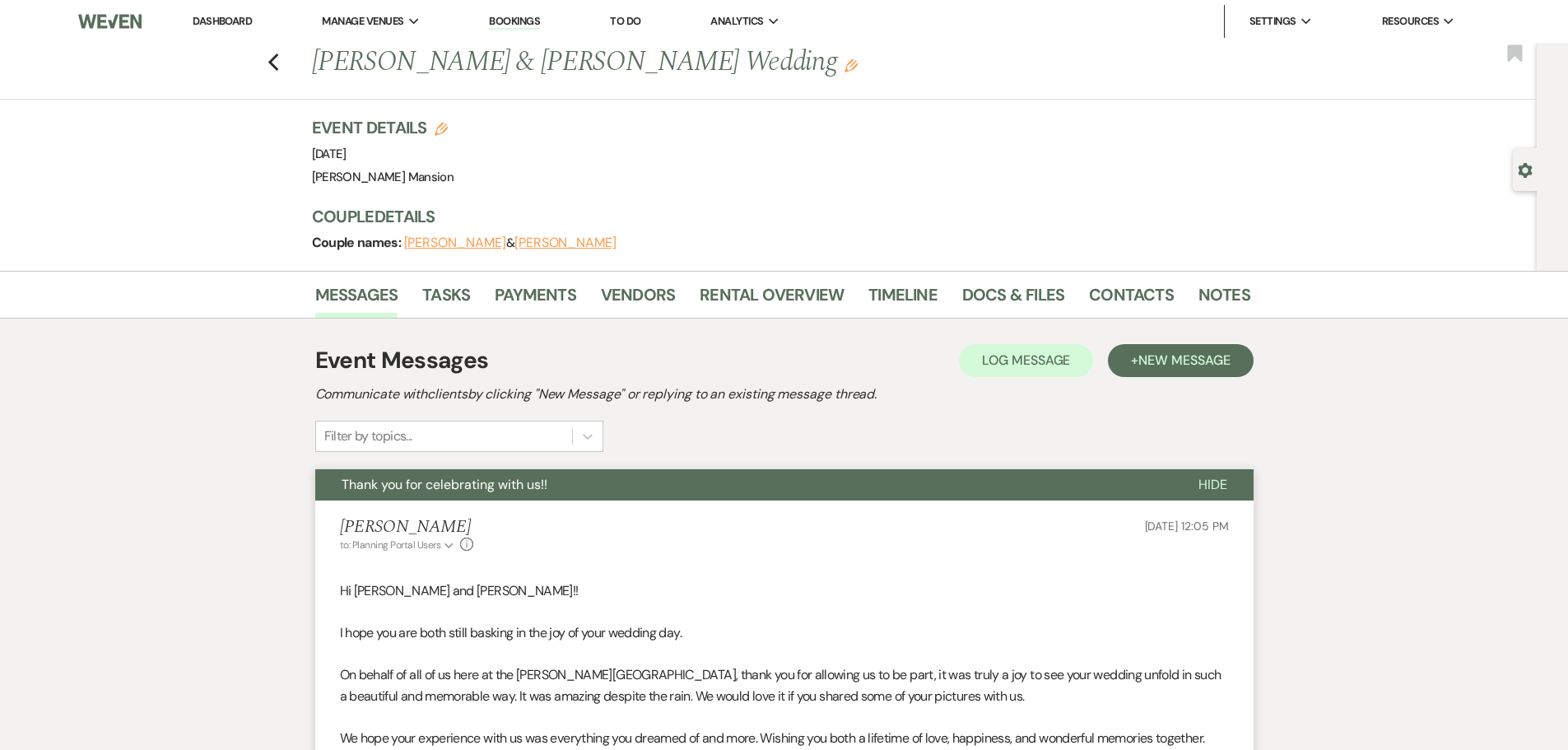
click at [221, 17] on link "Dashboard" at bounding box center [222, 21] width 59 height 14
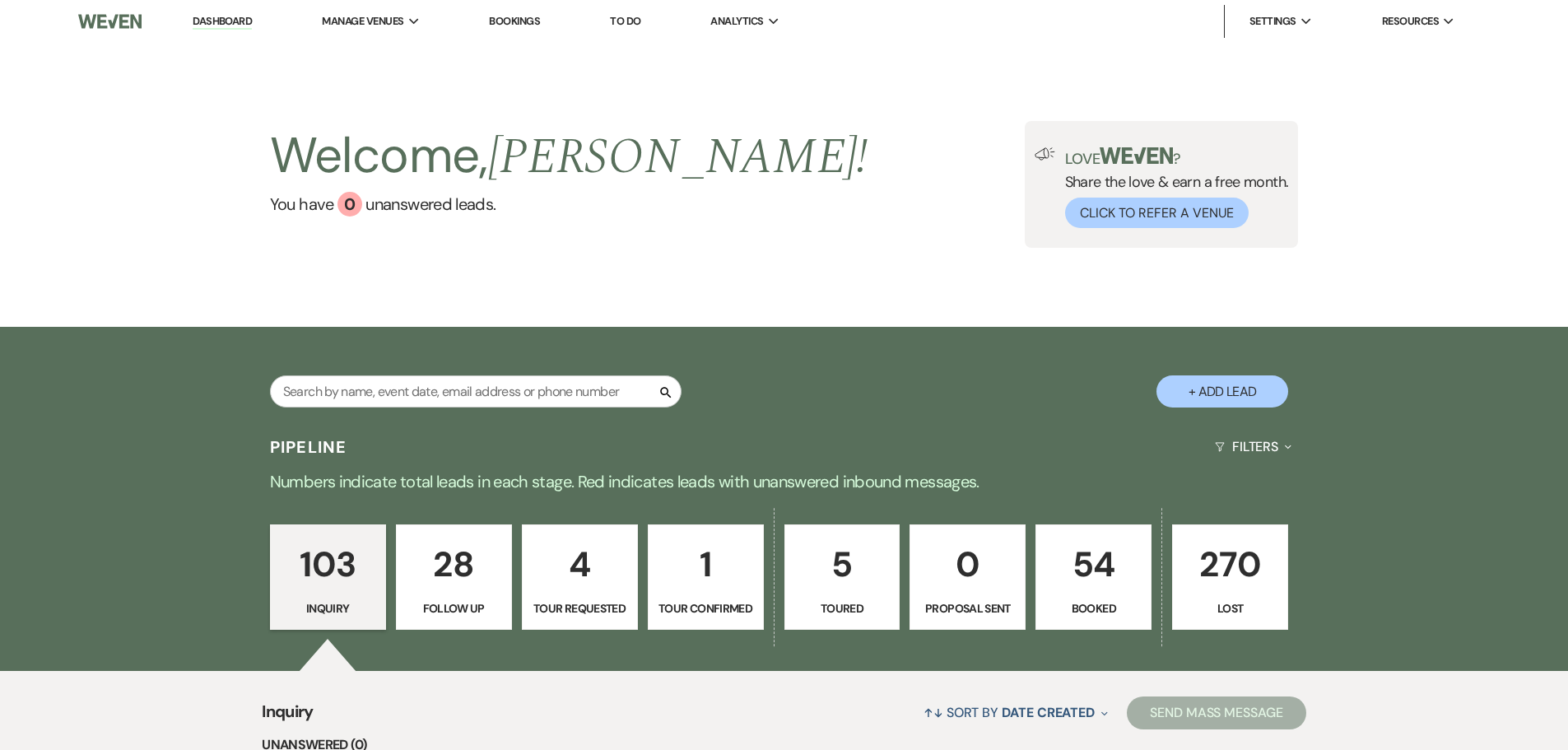
click at [1045, 606] on link "54 Booked" at bounding box center [1094, 577] width 116 height 106
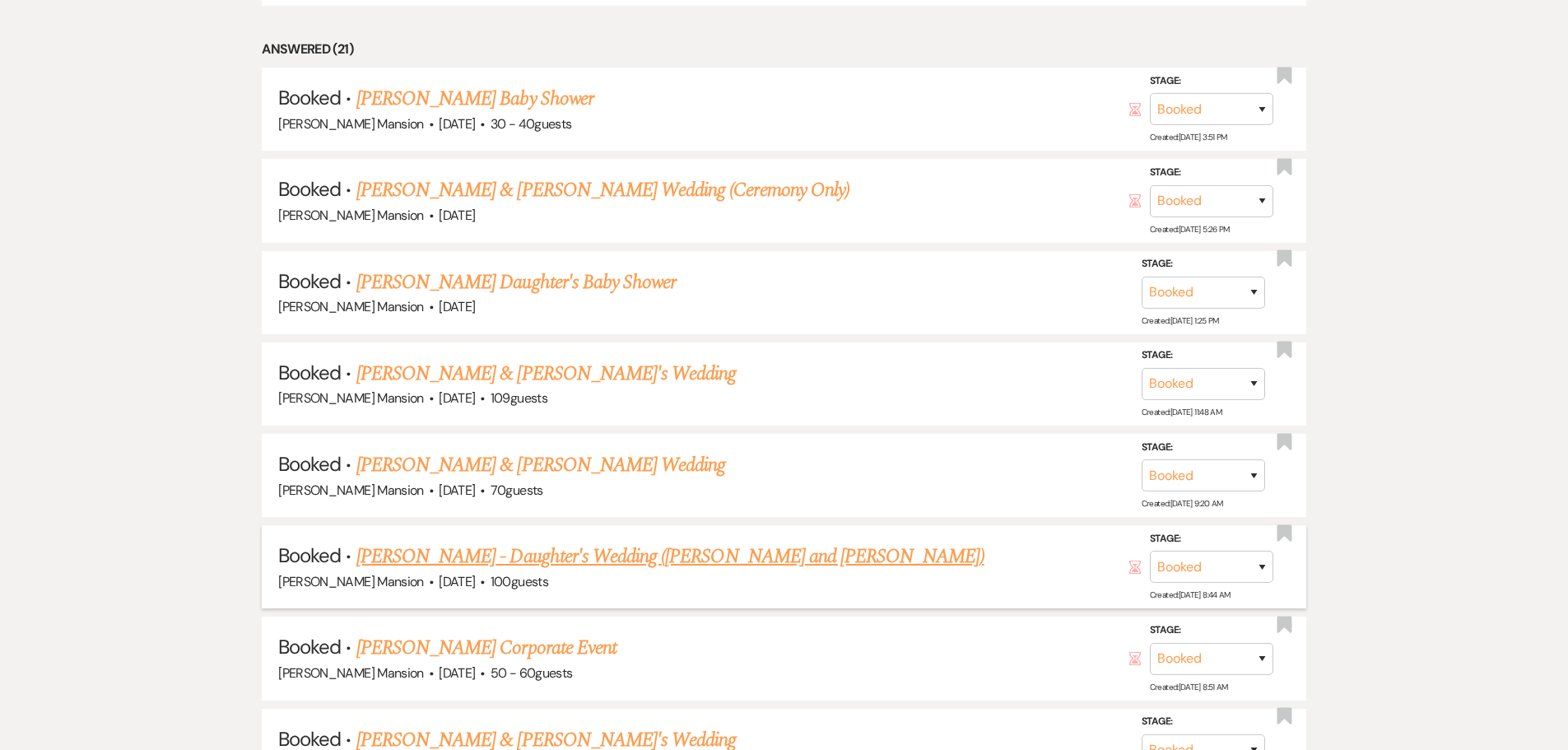
scroll to position [989, 0]
click at [429, 549] on link "[PERSON_NAME] - Daughter's Wedding ([PERSON_NAME] and [PERSON_NAME])" at bounding box center [670, 556] width 628 height 30
select select "5"
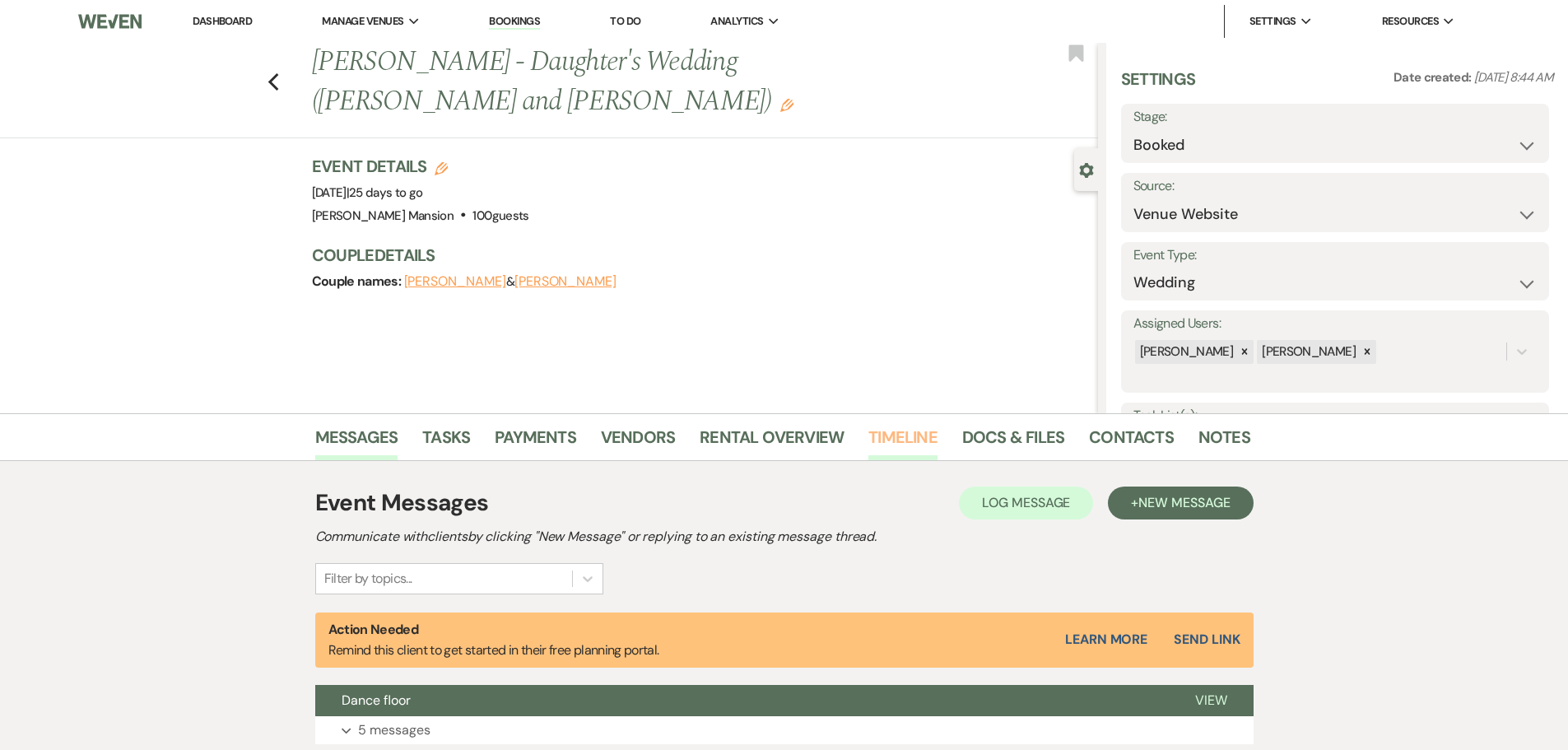
click at [876, 436] on link "Timeline" at bounding box center [903, 442] width 70 height 36
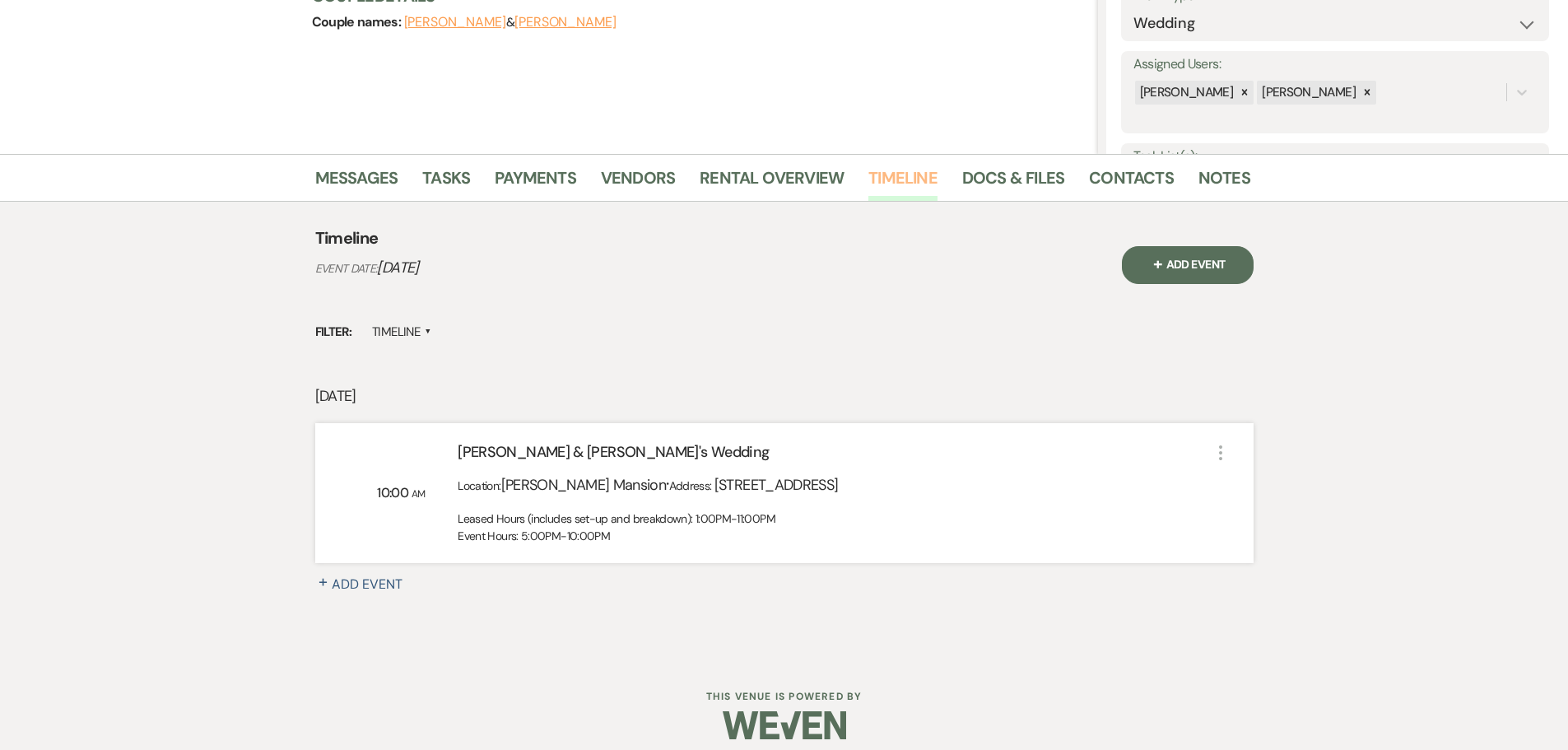
scroll to position [274, 0]
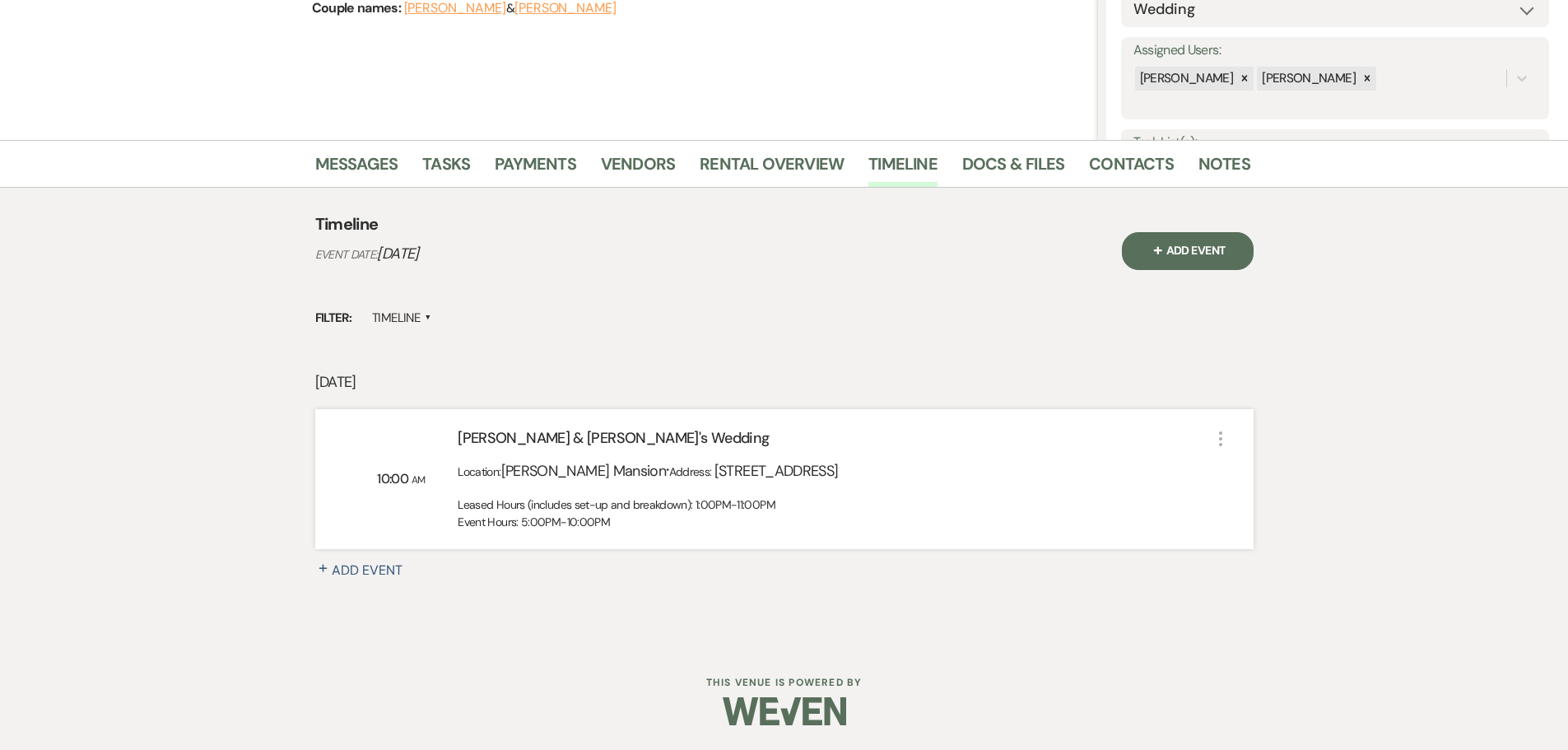
click at [1220, 441] on icon "More" at bounding box center [1220, 438] width 19 height 19
click at [1059, 502] on div "Leased Hours (includes set-up and breakdown): 1:00PM-11:00PM Event Hours: 5:00P…" at bounding box center [833, 513] width 752 height 34
click at [743, 170] on link "Rental Overview" at bounding box center [772, 168] width 144 height 36
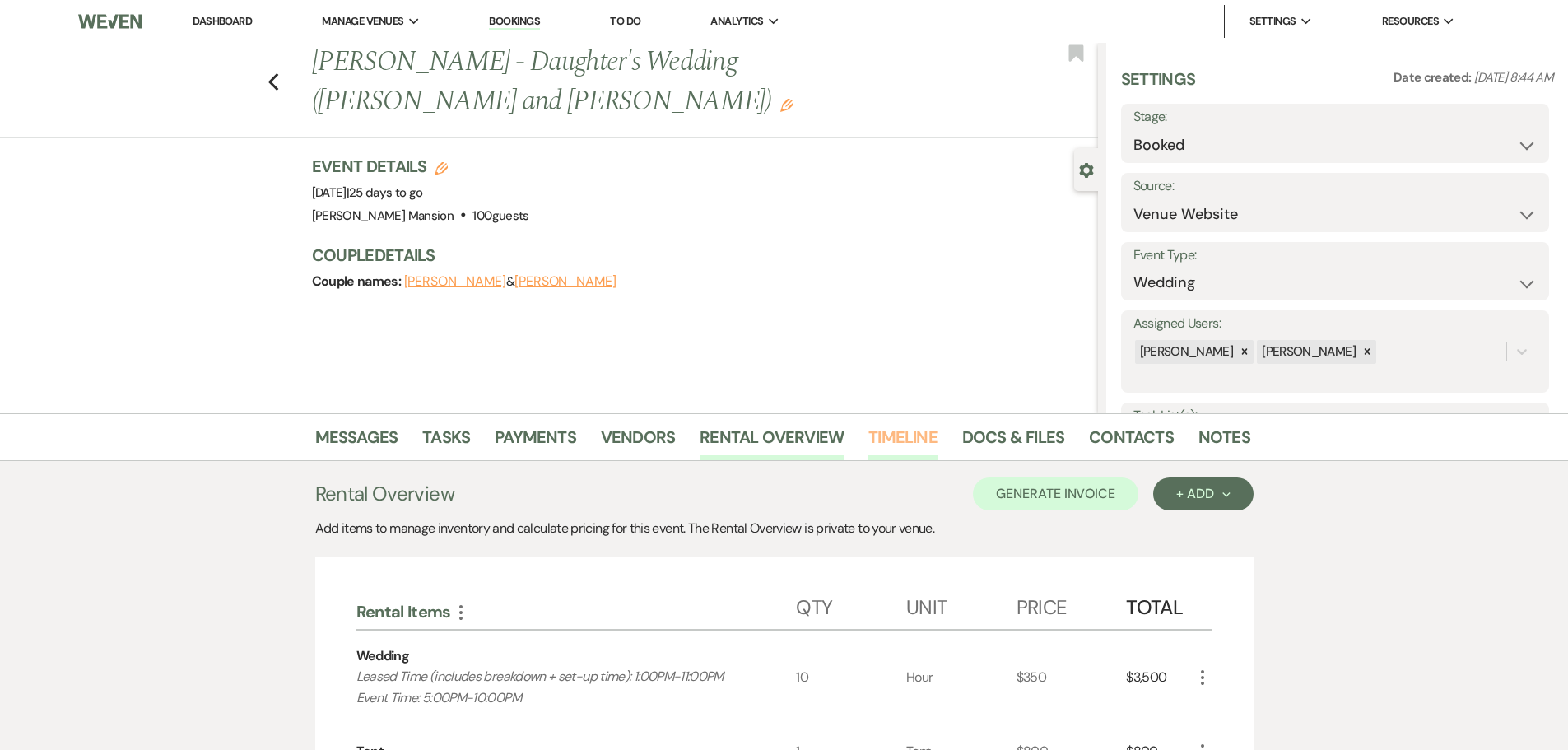
click at [898, 431] on link "Timeline" at bounding box center [903, 442] width 70 height 36
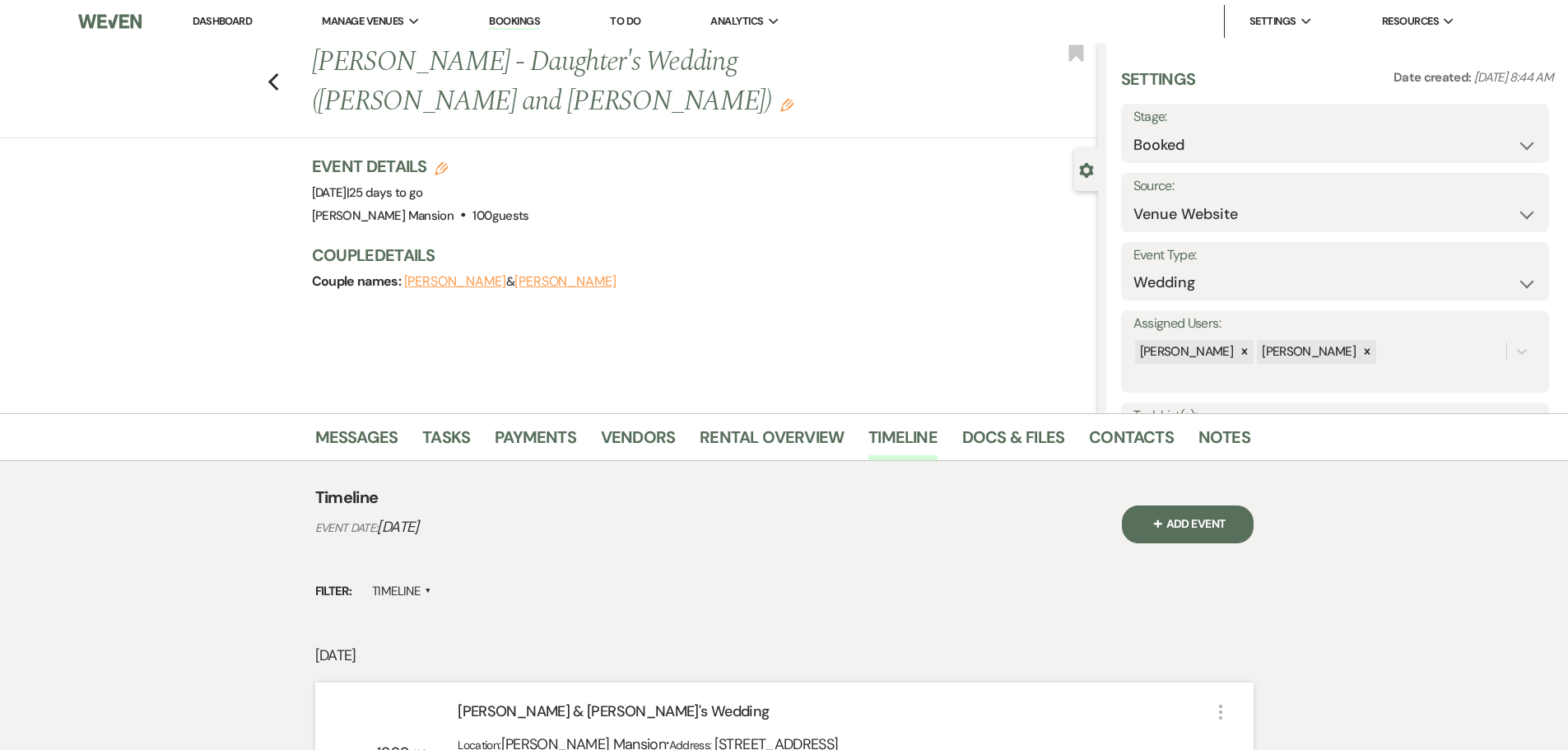
click at [229, 17] on link "Dashboard" at bounding box center [222, 21] width 59 height 14
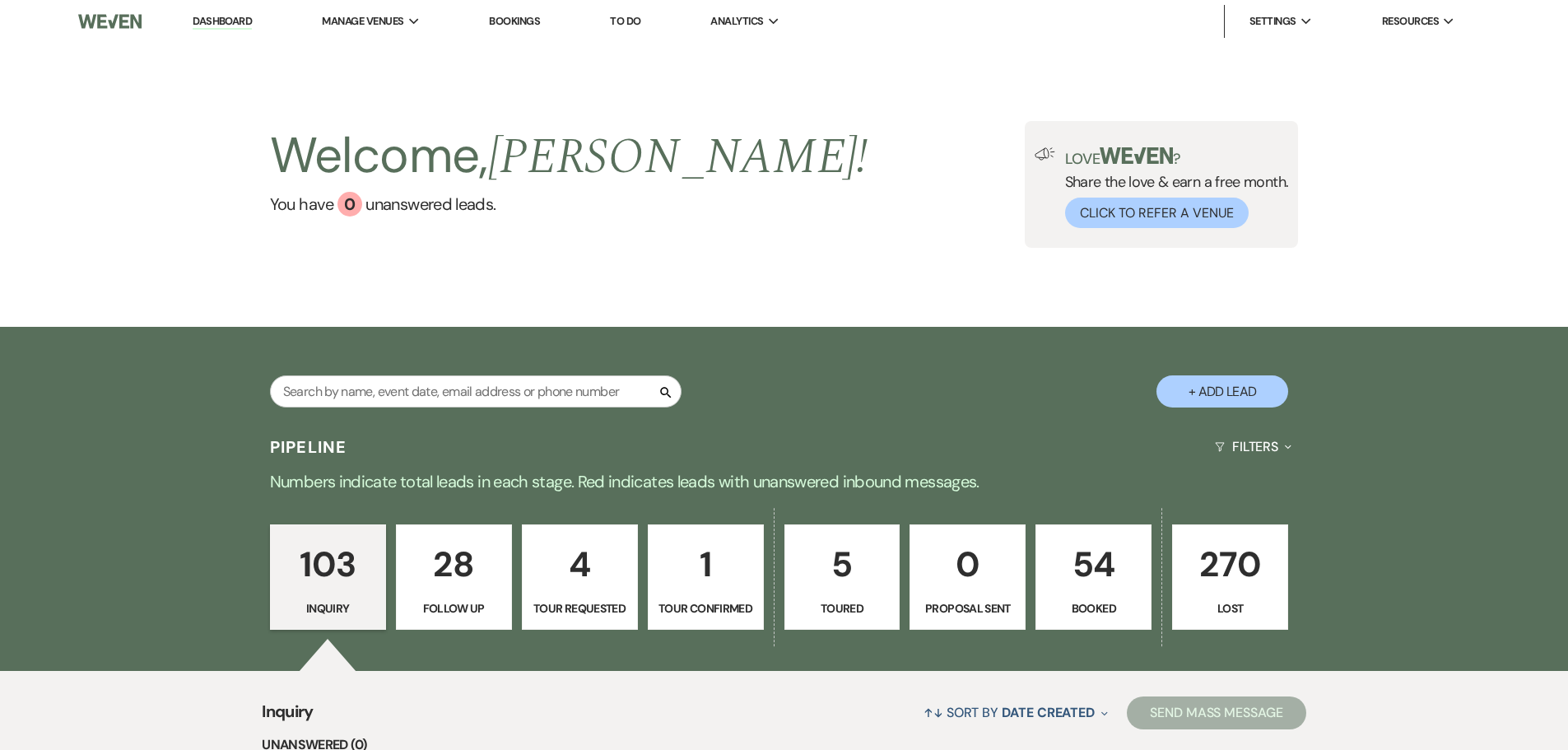
click at [1112, 593] on link "54 Booked" at bounding box center [1094, 577] width 116 height 106
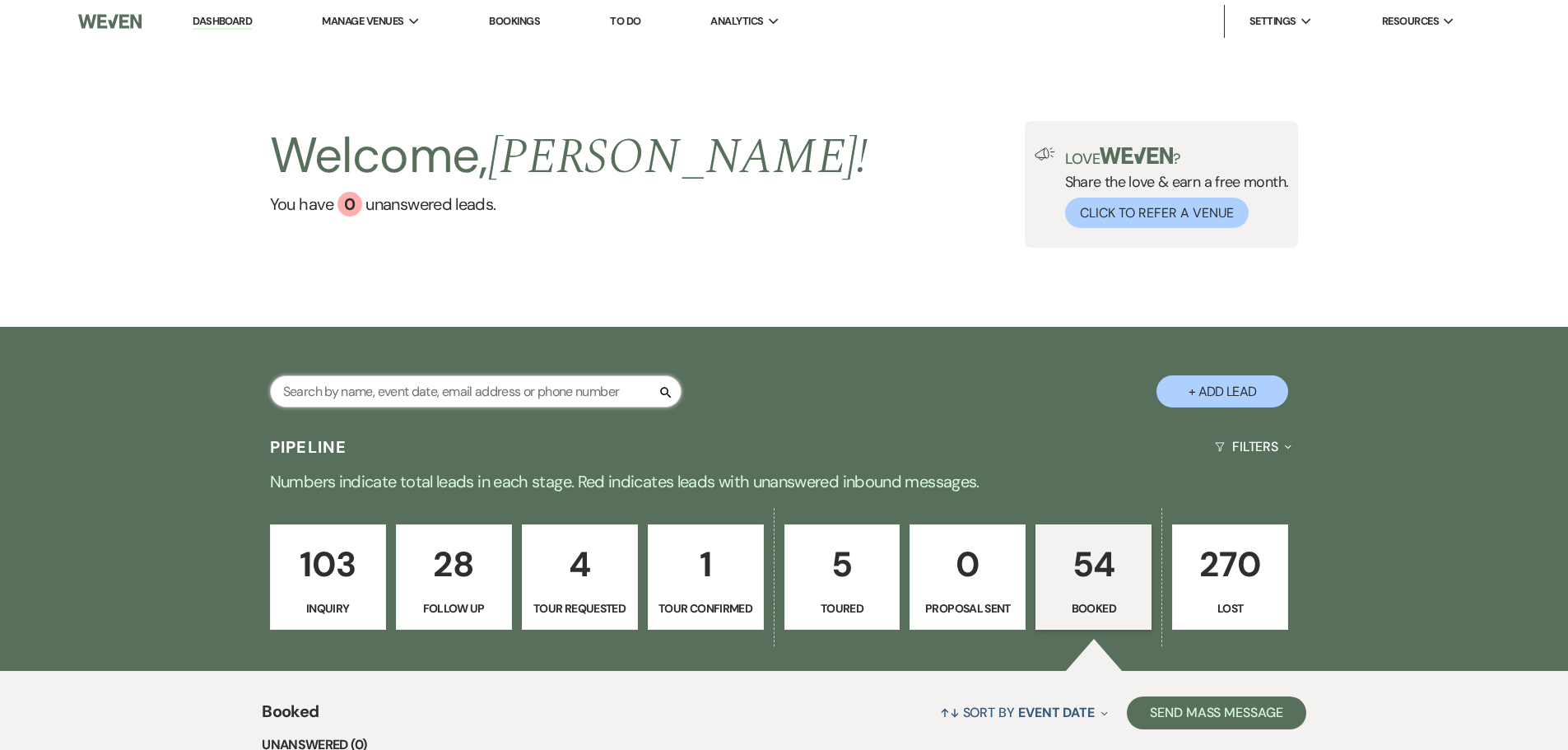
click at [390, 385] on input "text" at bounding box center [476, 392] width 412 height 32
type input "tia"
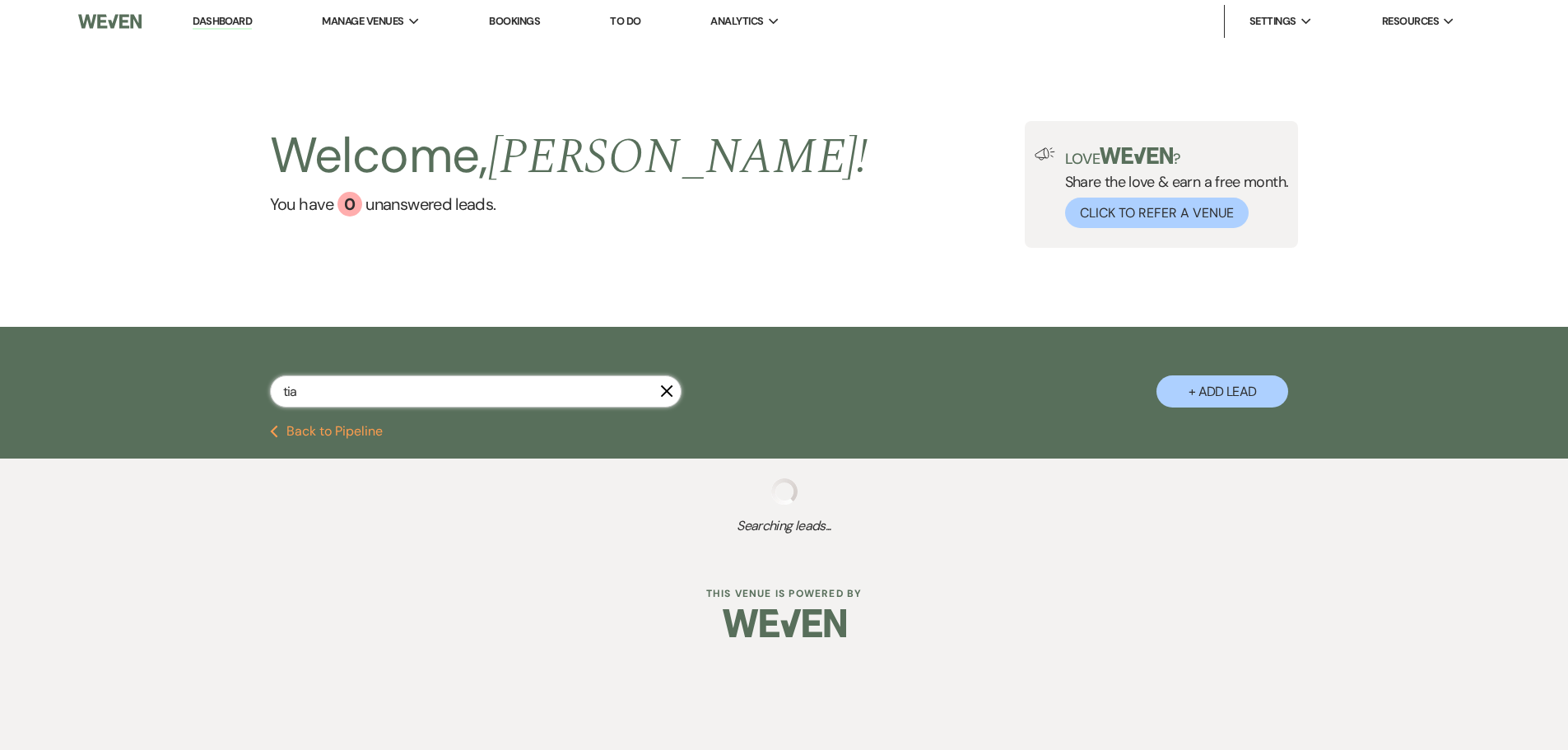
select select "9"
select select "8"
select select "5"
select select "9"
select select "8"
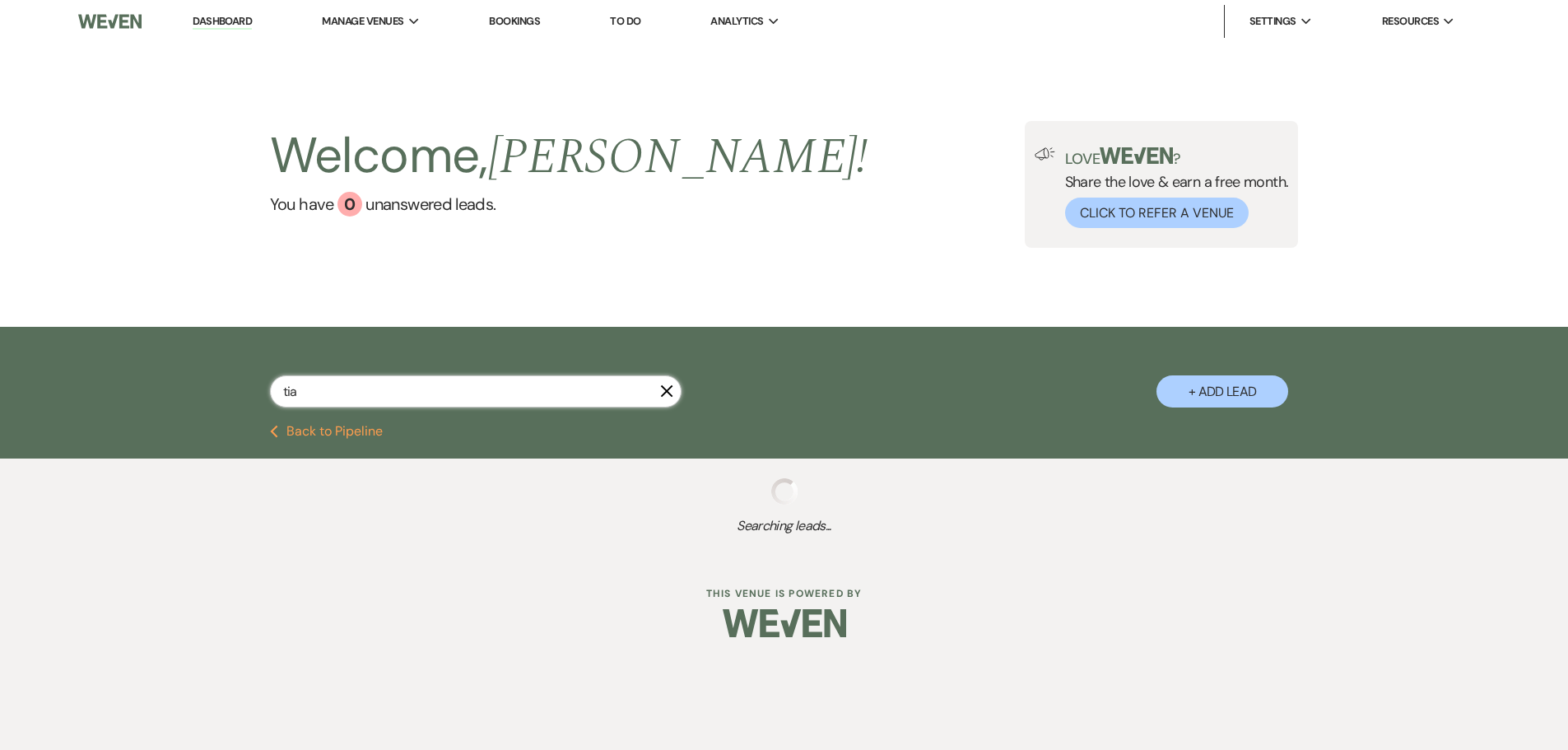
select select "5"
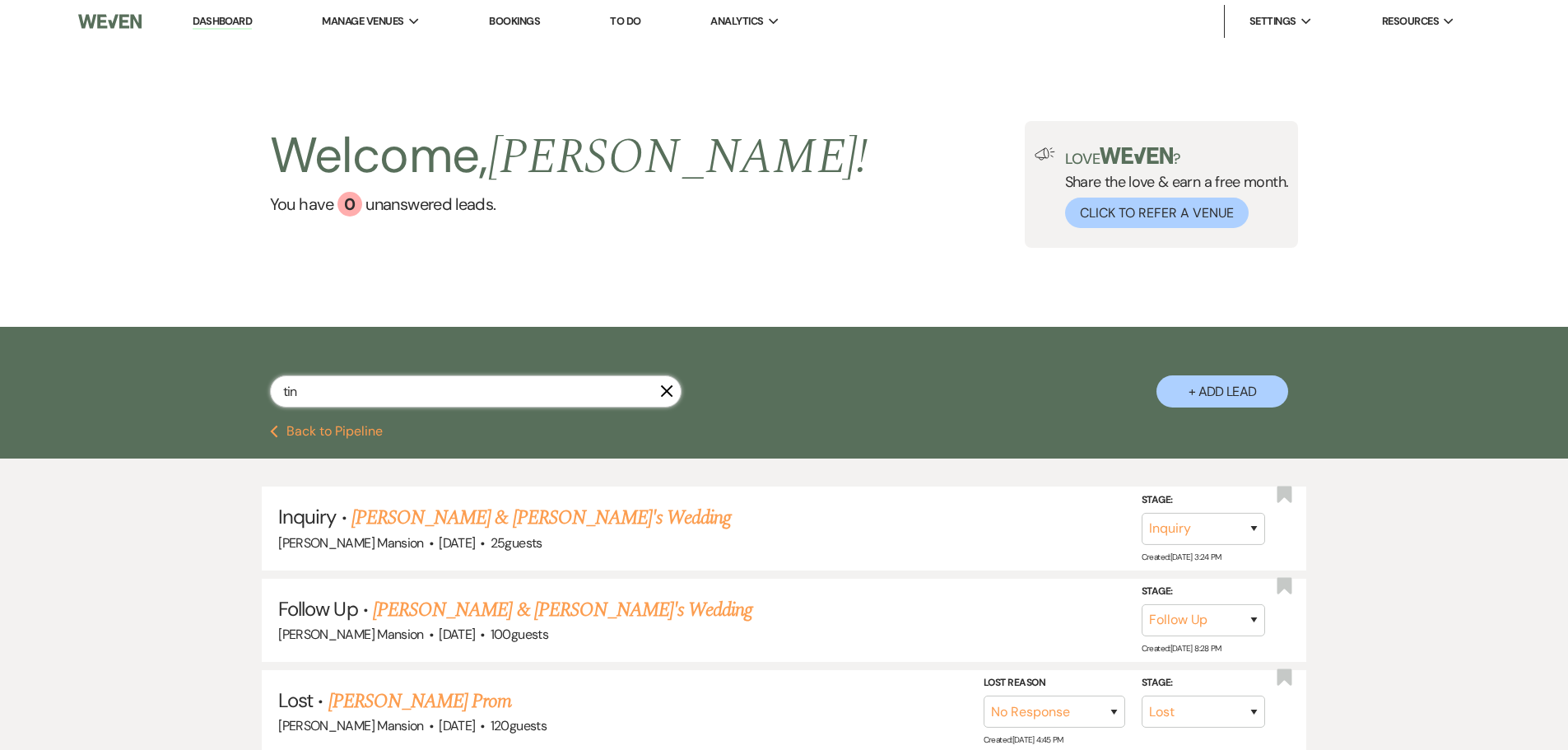
type input "[PERSON_NAME]"
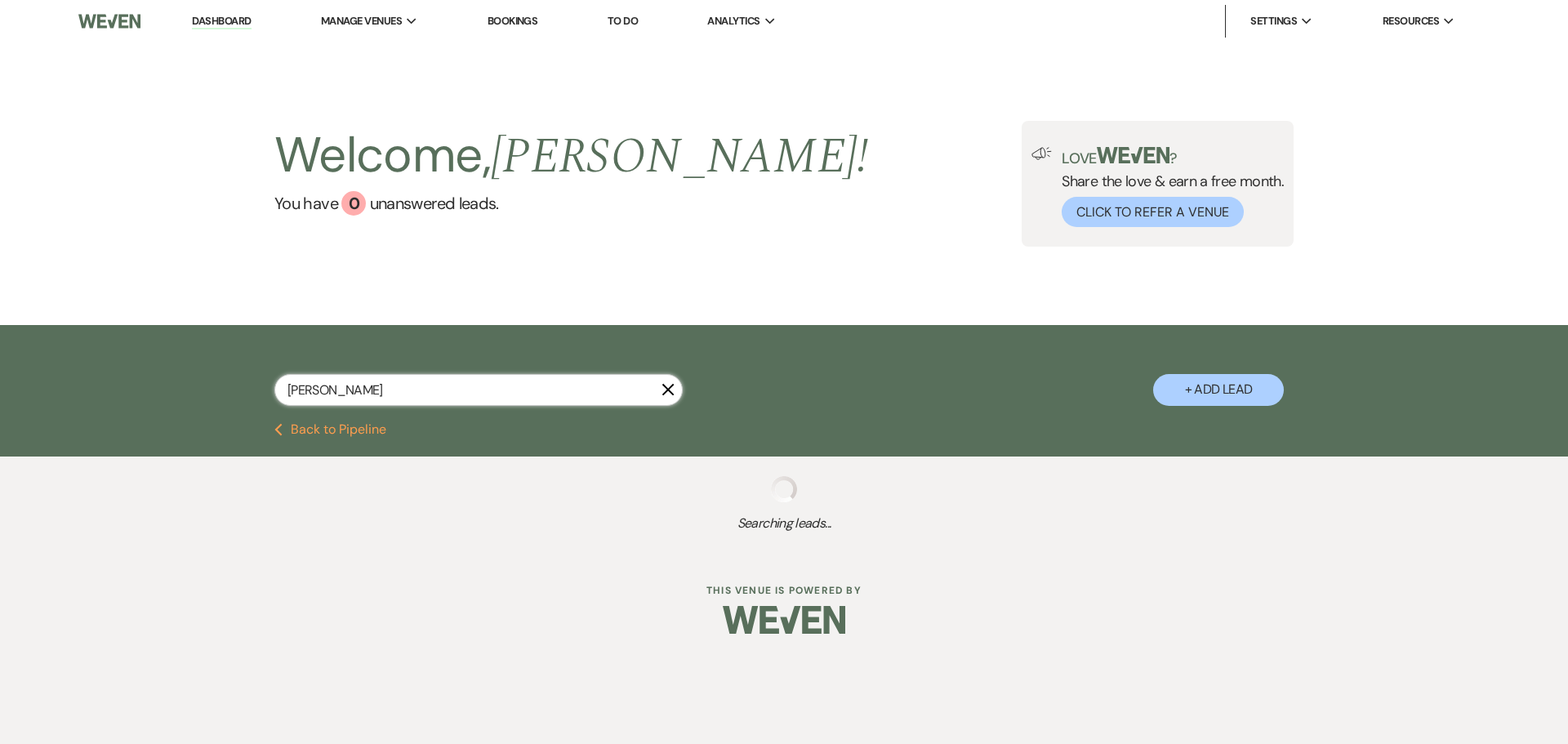
select select "8"
select select "4"
select select "9"
select select "8"
select select "6"
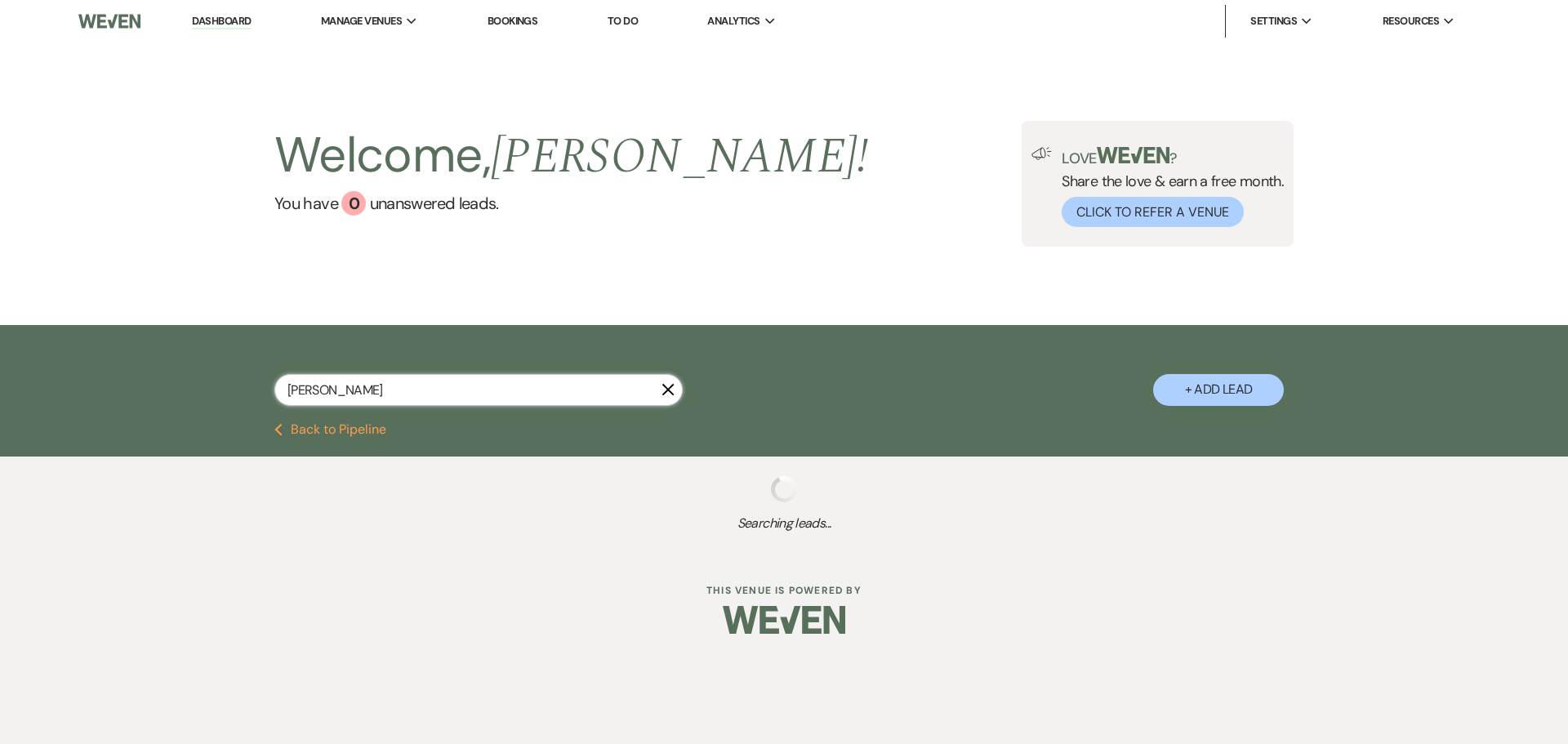
select select "8"
select select "5"
select select "8"
select select "4"
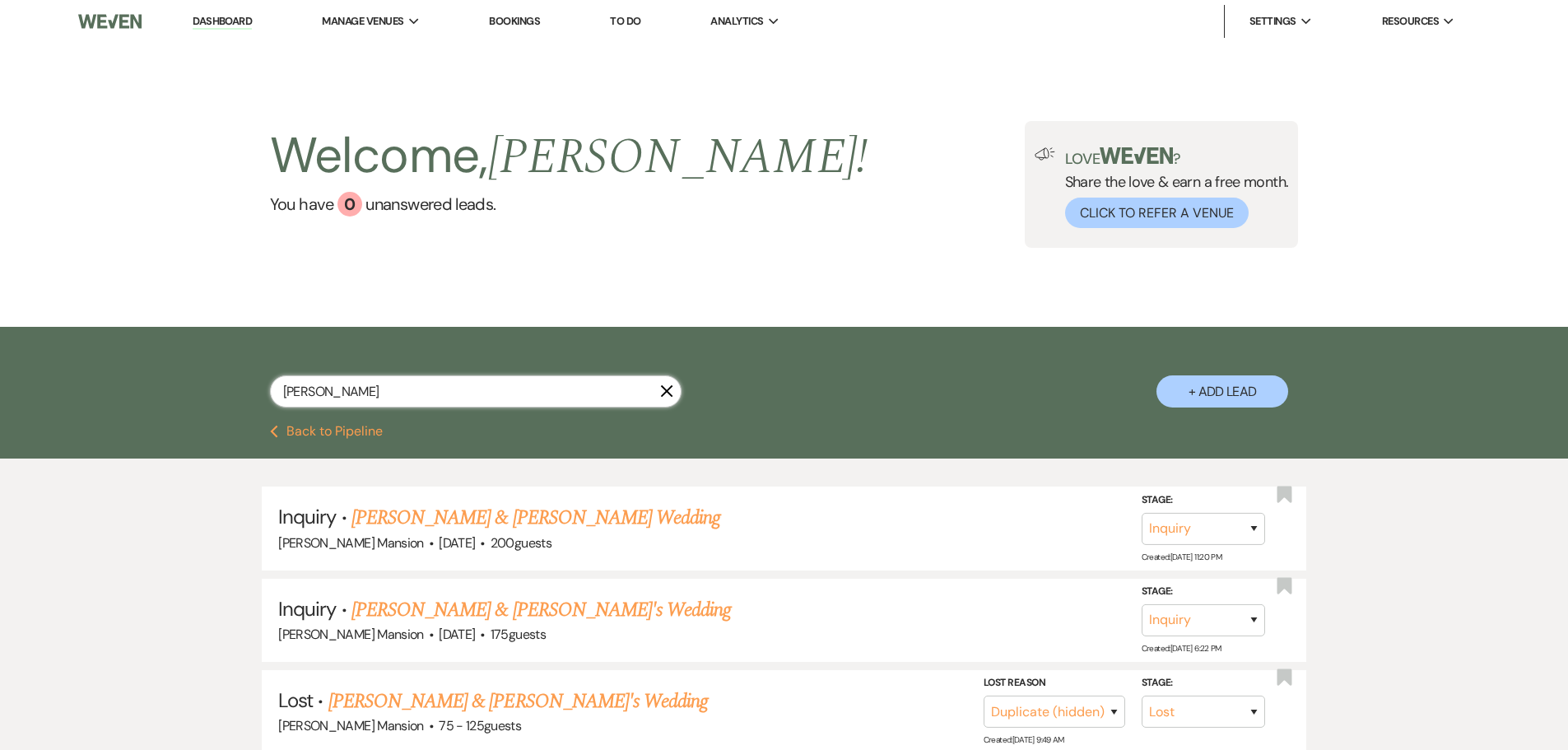
type input "[PERSON_NAME]"
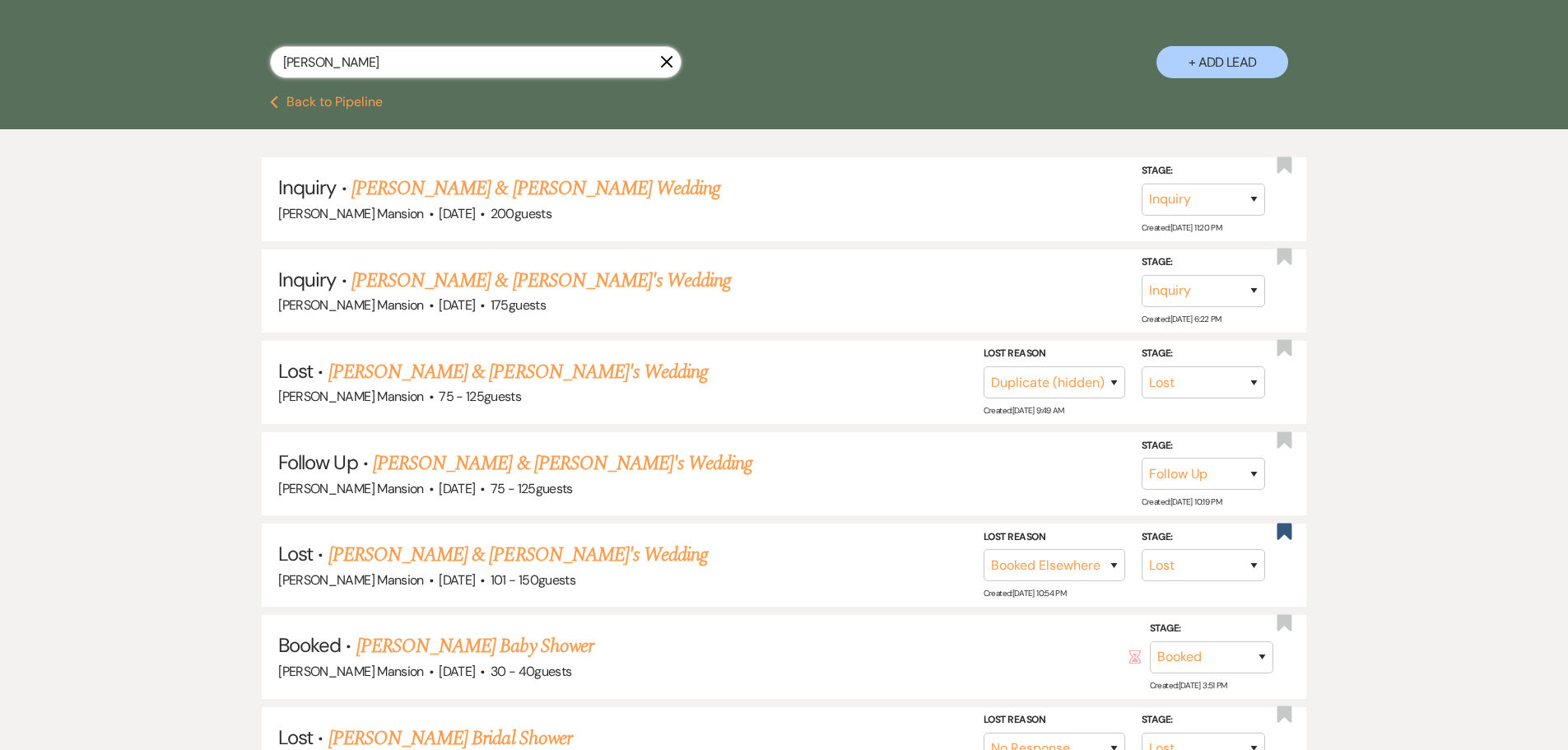
scroll to position [658, 0]
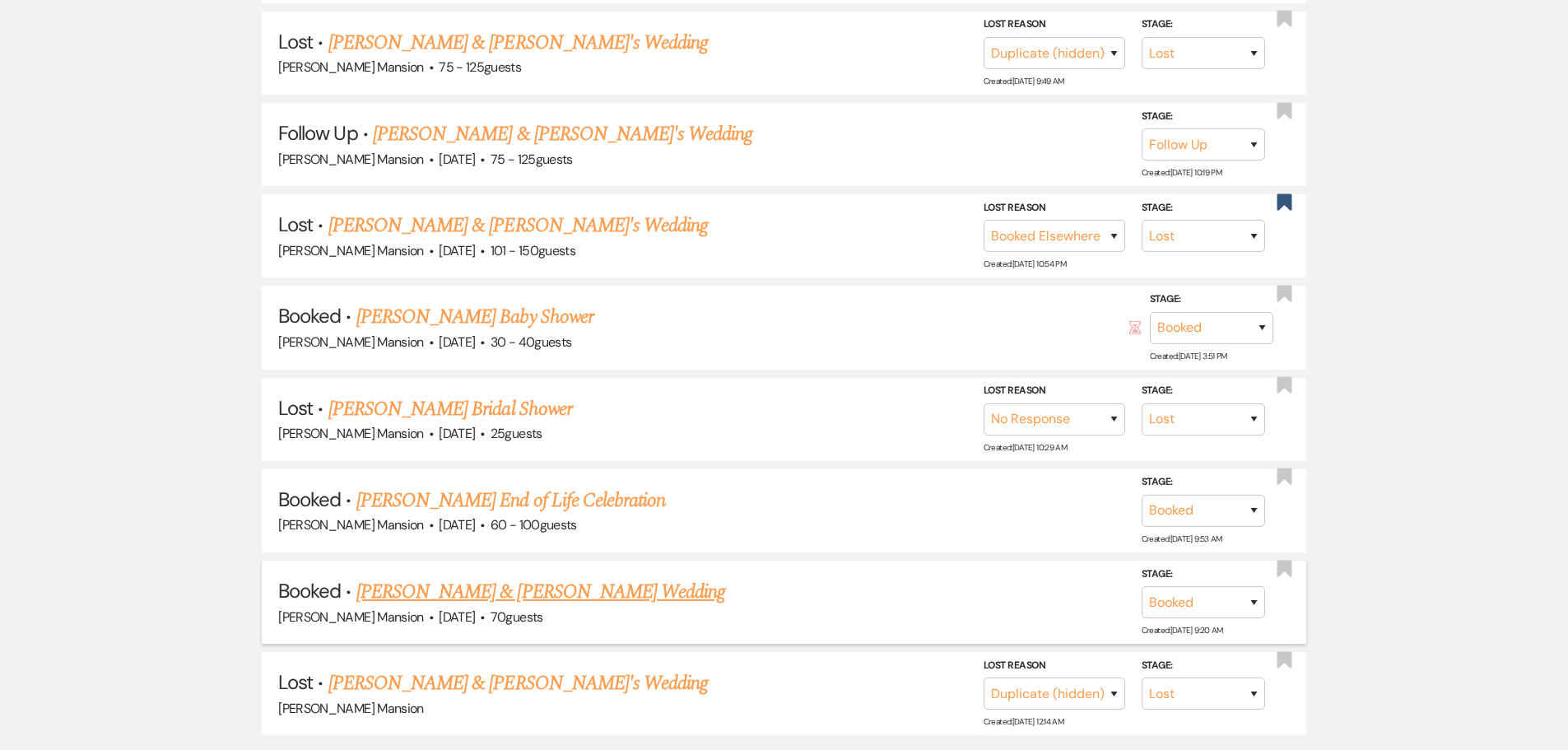
click at [469, 591] on link "[PERSON_NAME] & [PERSON_NAME] Wedding" at bounding box center [540, 592] width 369 height 30
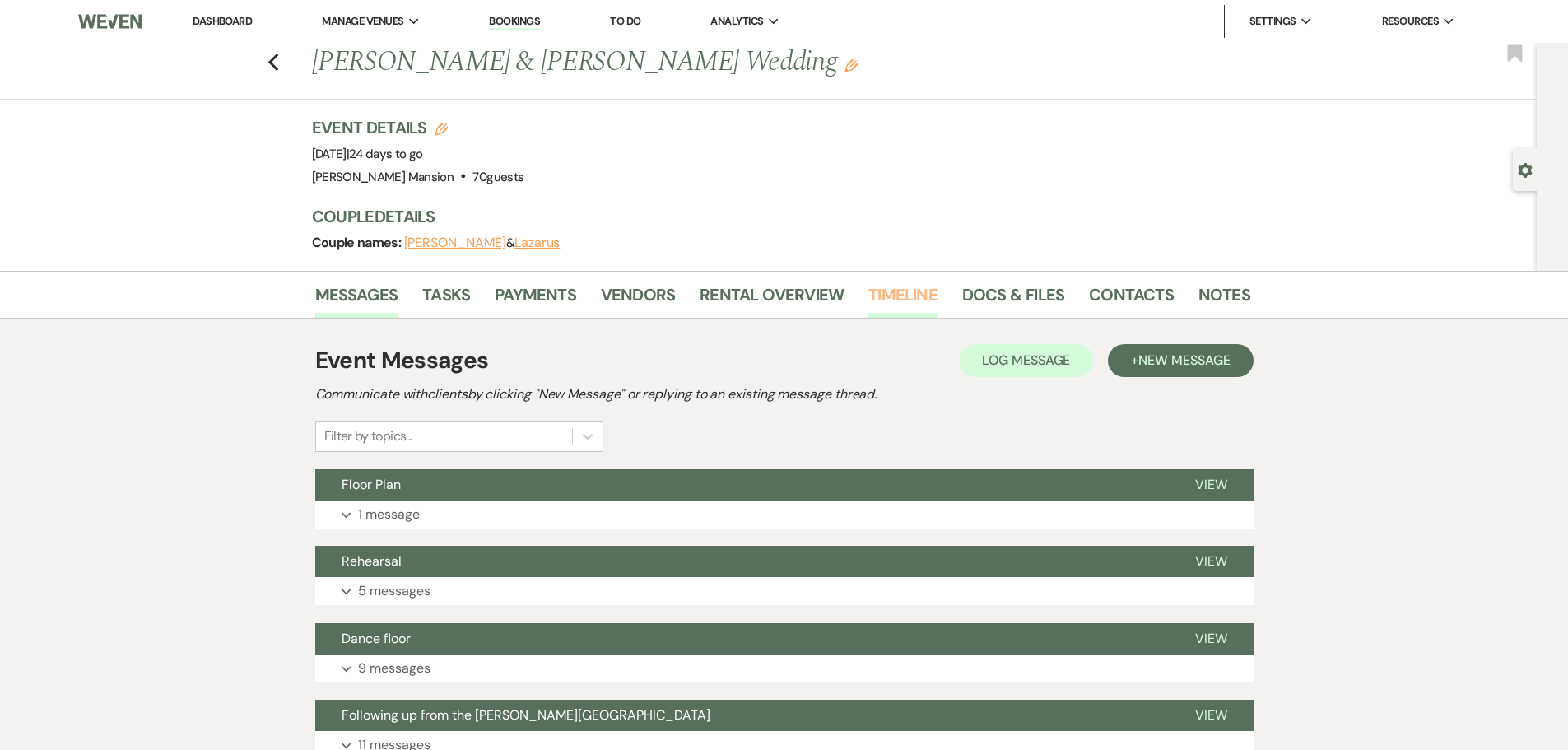
click at [892, 295] on link "Timeline" at bounding box center [903, 299] width 70 height 36
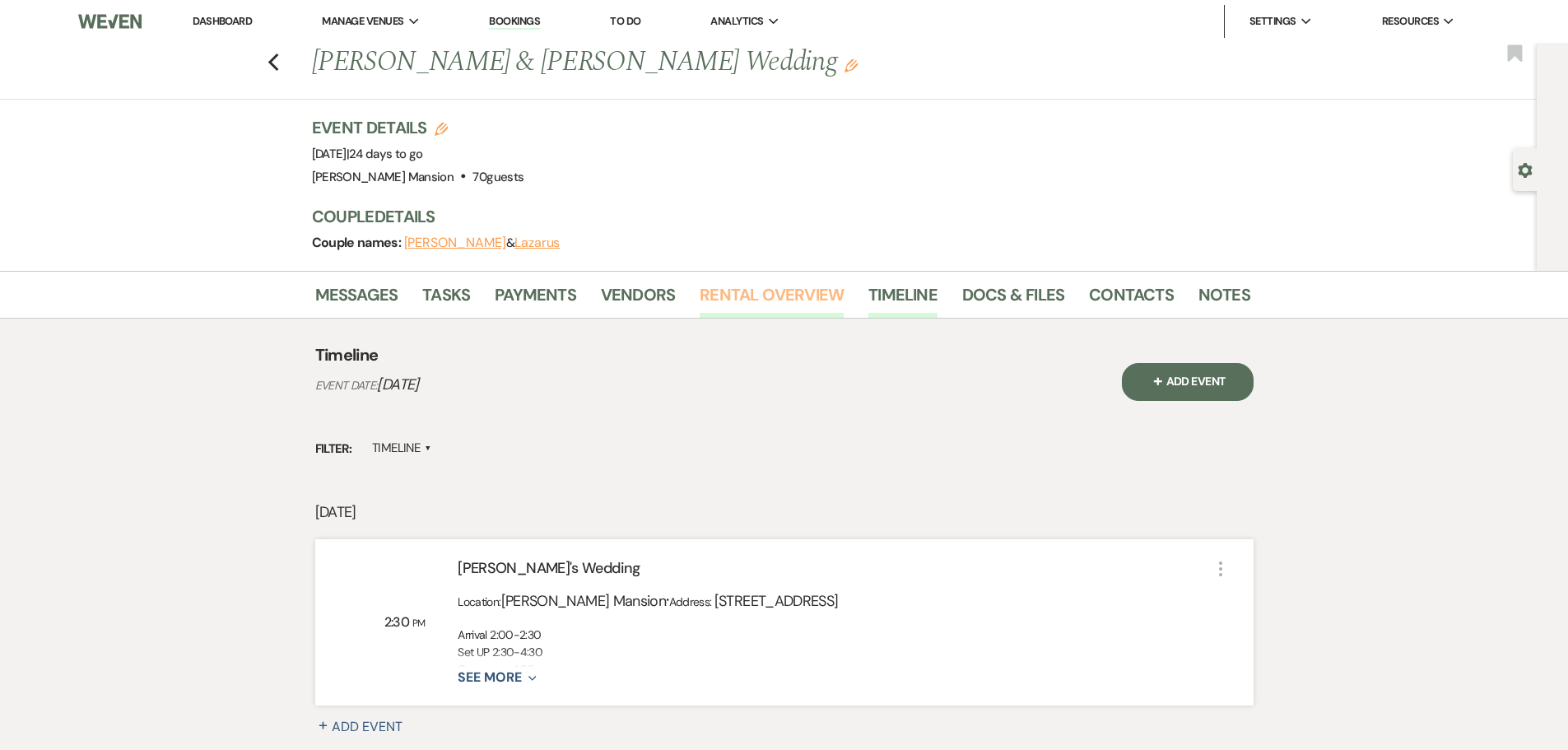
click at [714, 291] on link "Rental Overview" at bounding box center [772, 299] width 144 height 36
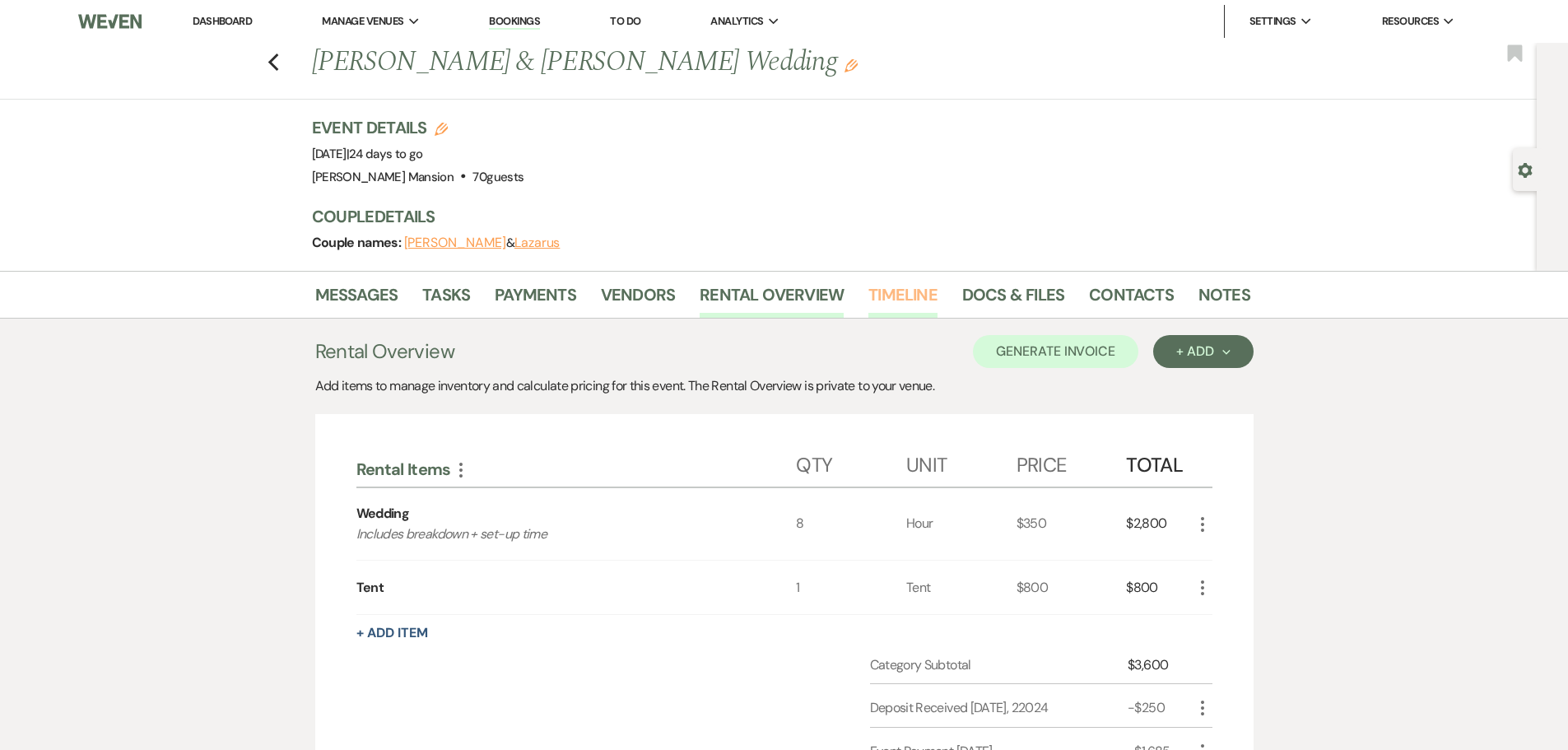
click at [902, 291] on link "Timeline" at bounding box center [903, 299] width 70 height 36
